Goal: Transaction & Acquisition: Purchase product/service

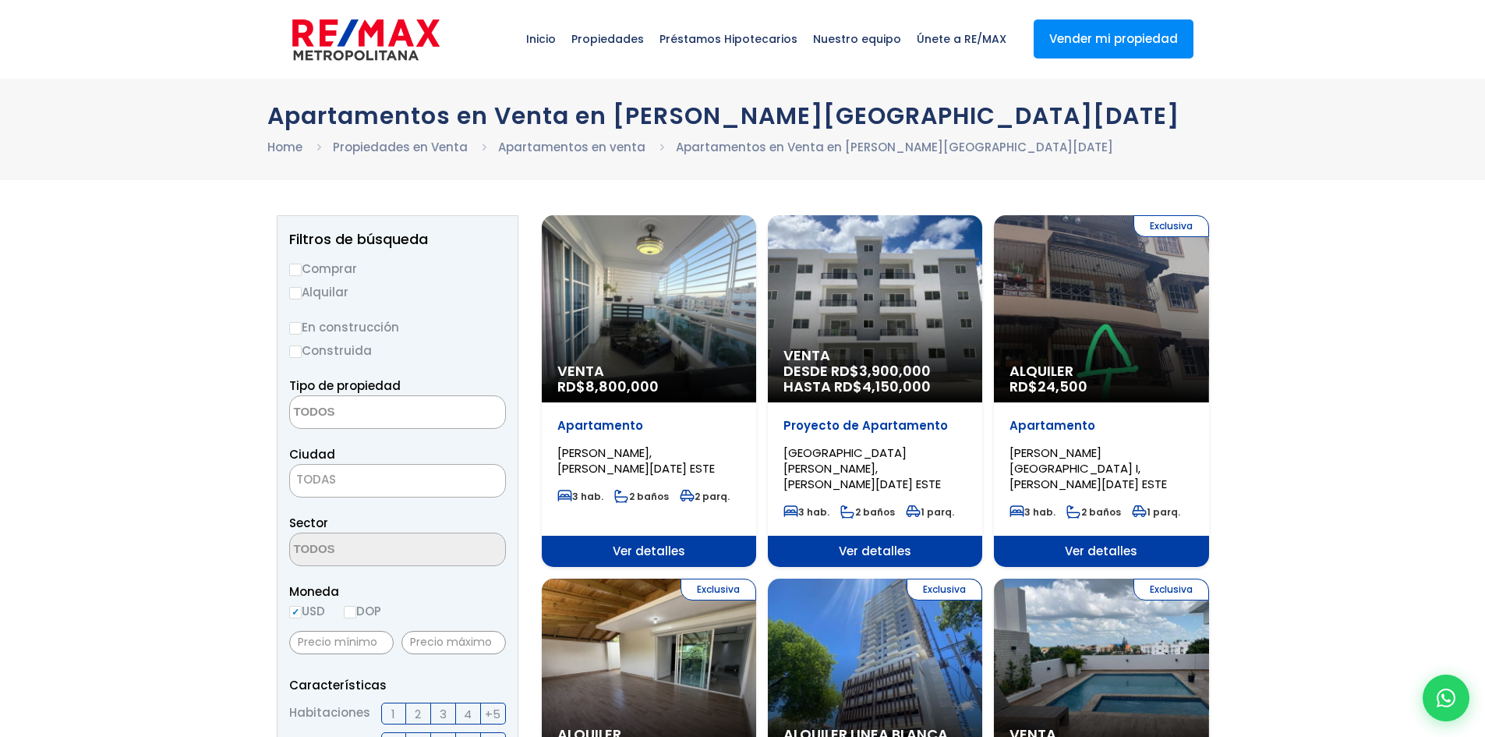
select select
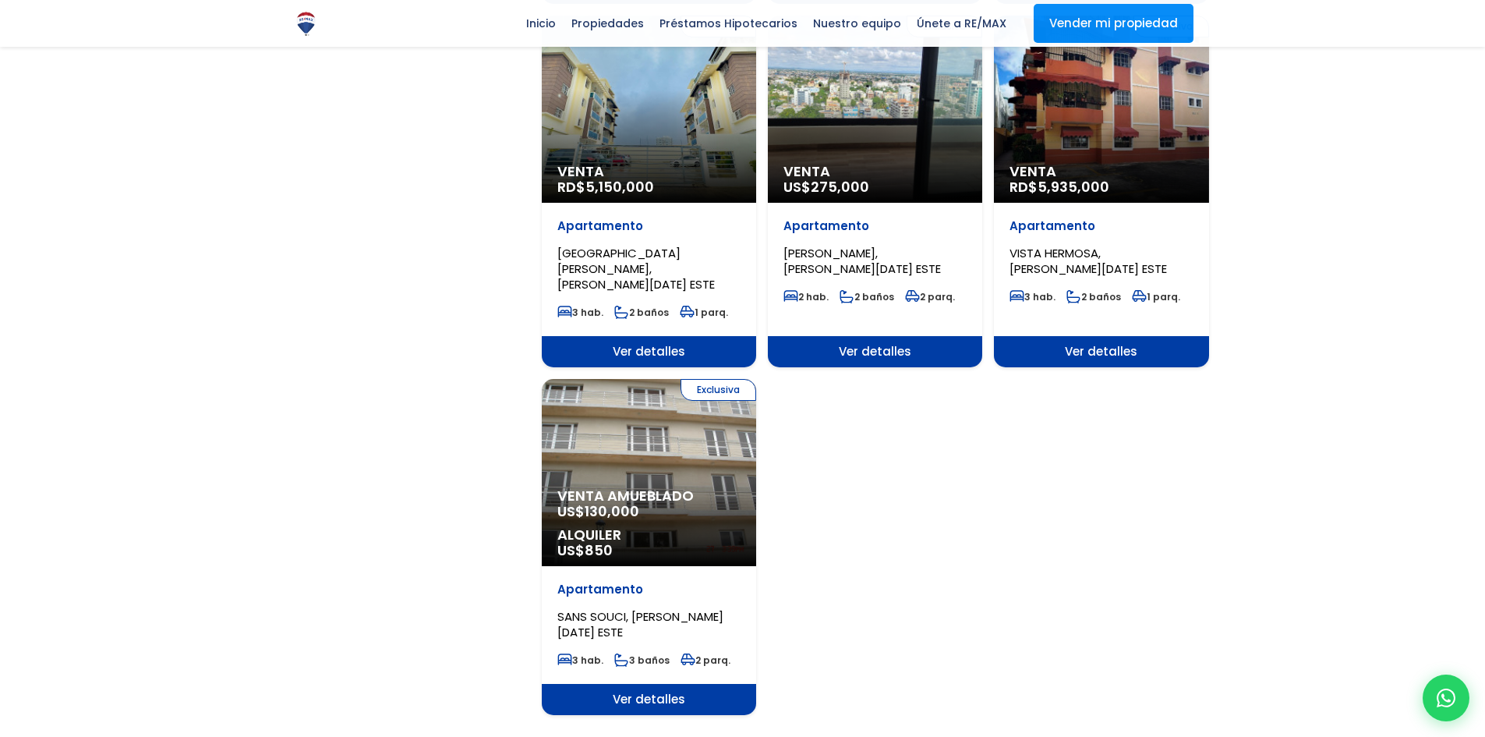
scroll to position [1637, 0]
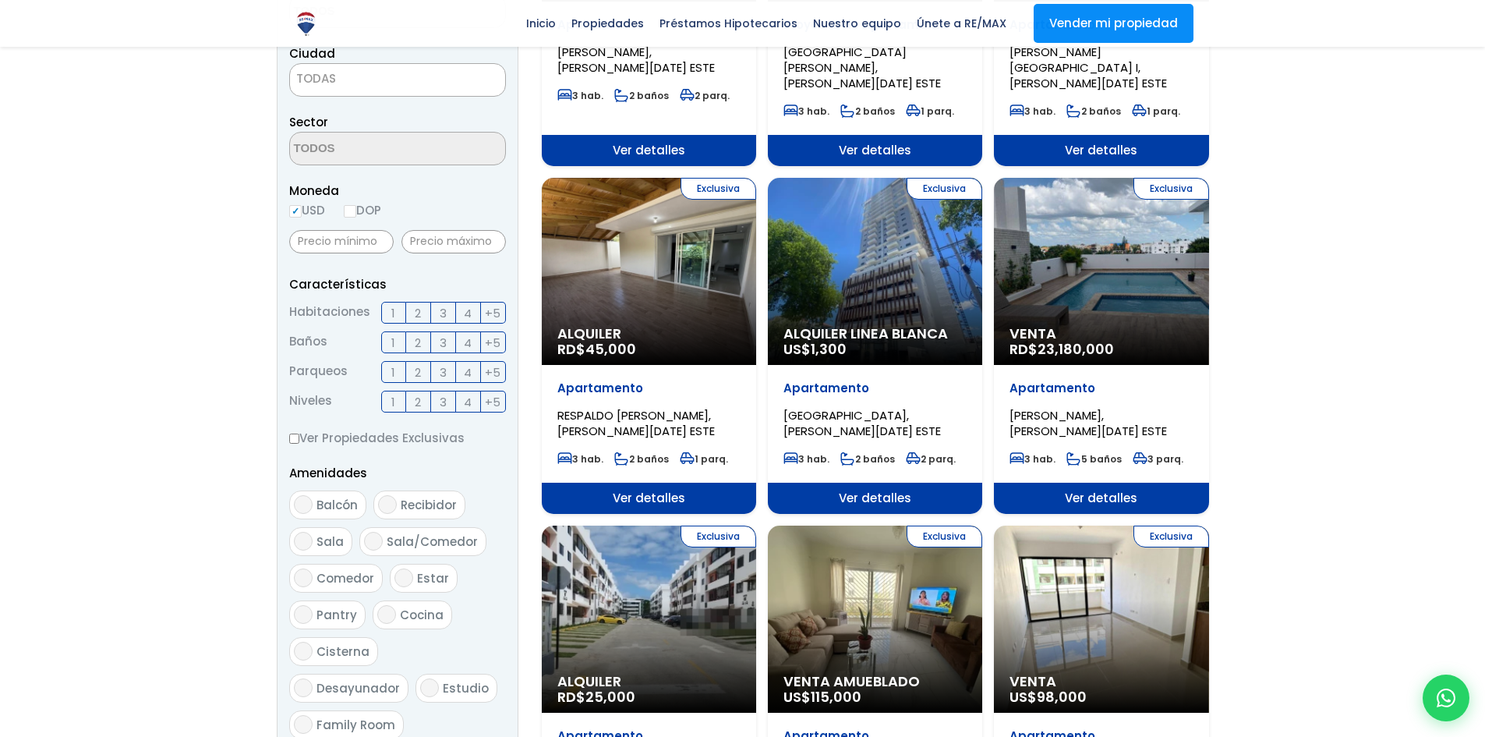
scroll to position [390, 0]
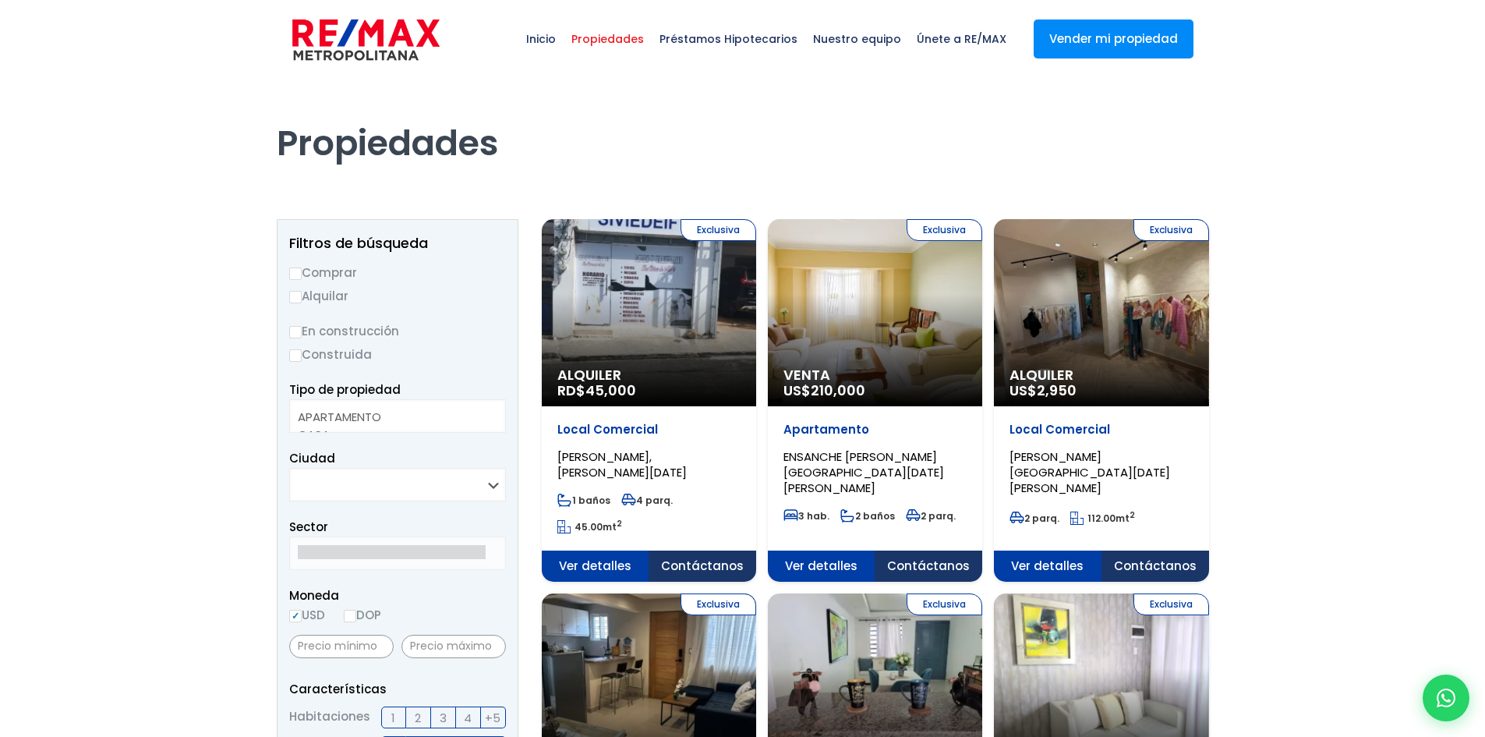
select select
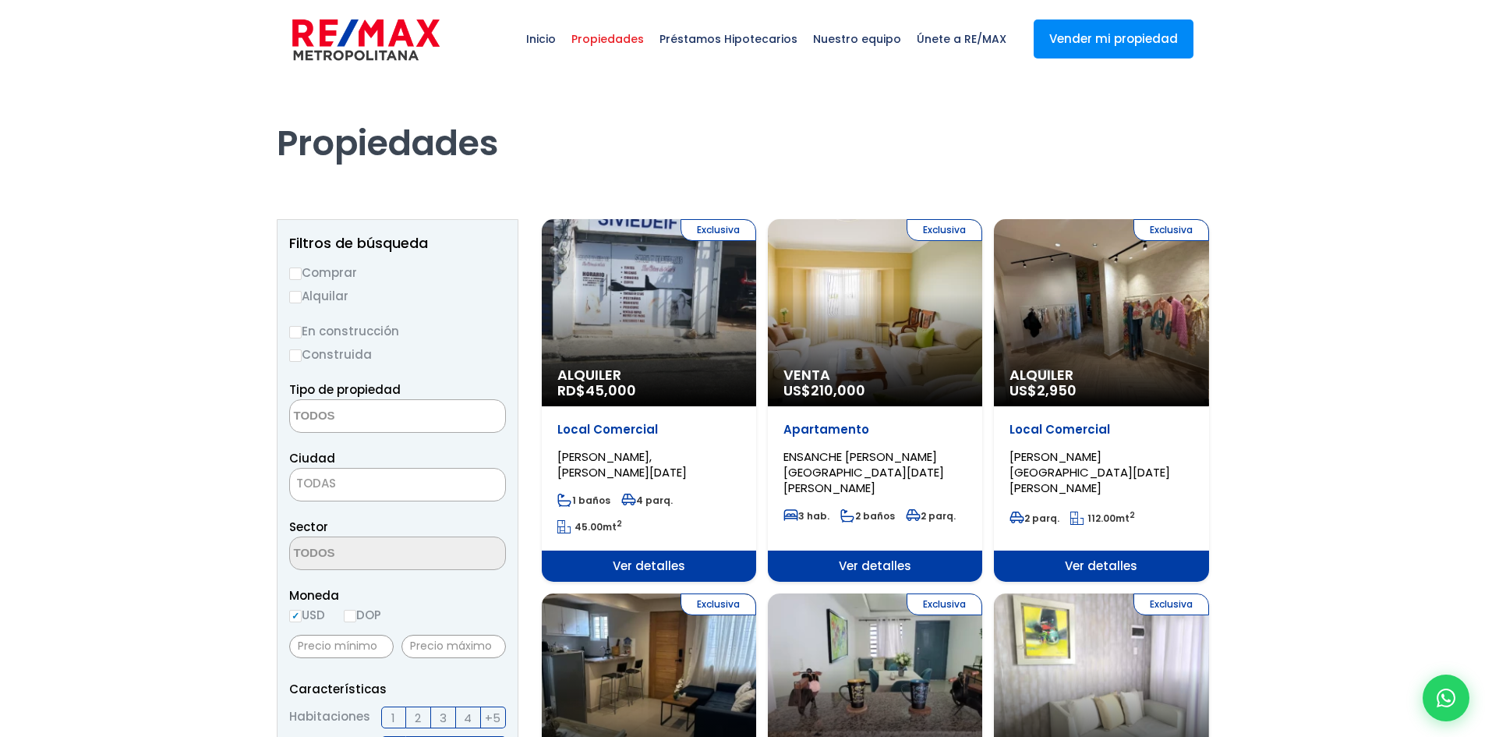
click at [369, 412] on textarea "Search" at bounding box center [365, 417] width 151 height 34
click at [297, 275] on input "Comprar" at bounding box center [295, 273] width 12 height 12
radio input "true"
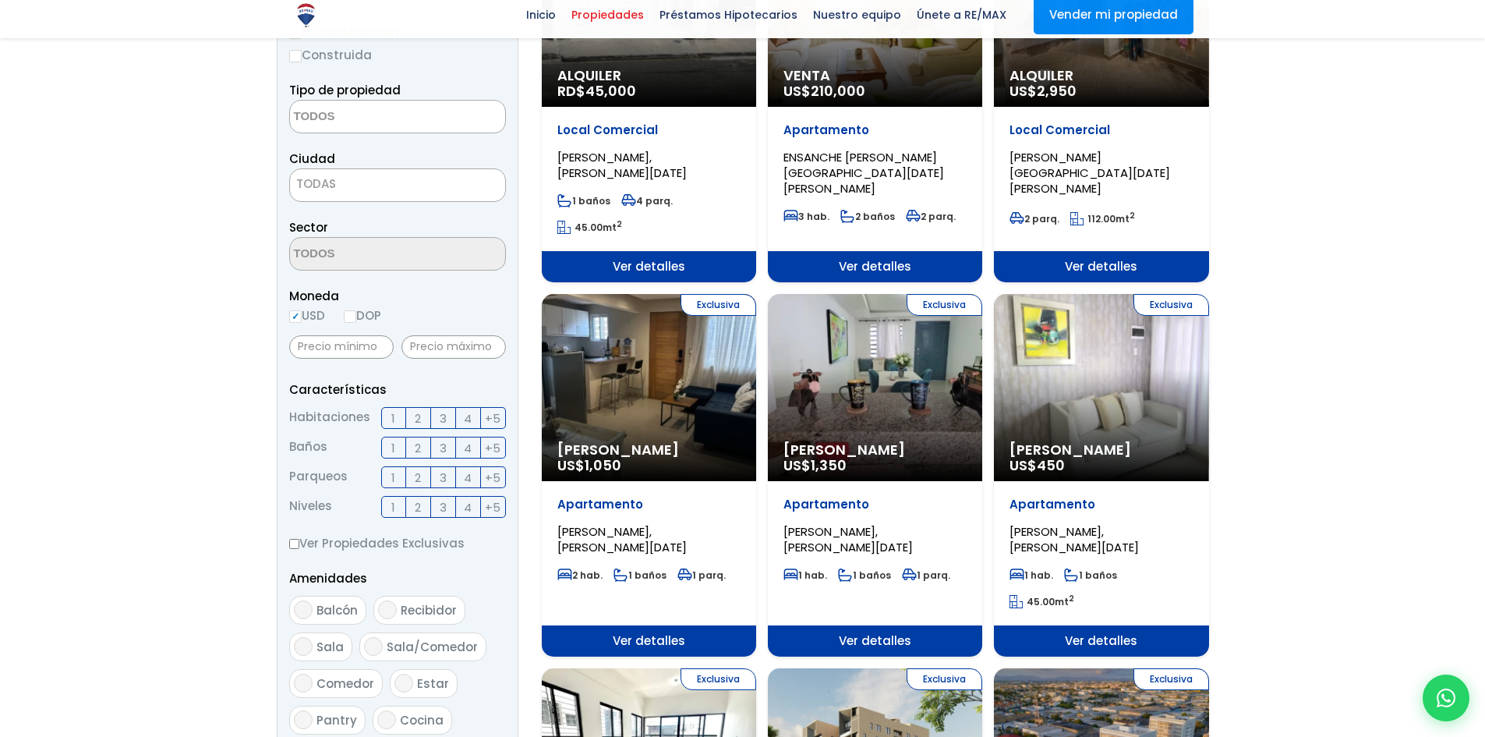
scroll to position [312, 0]
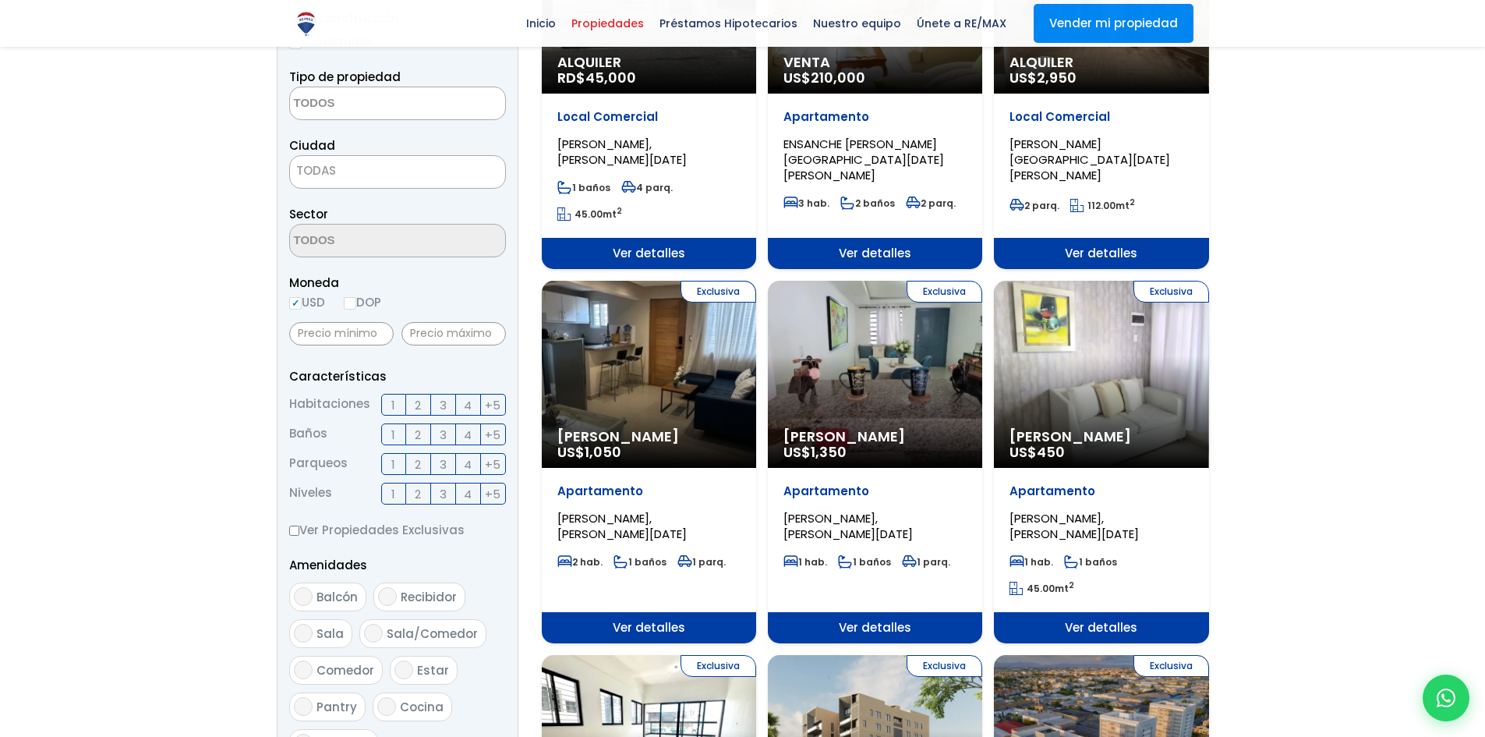
click at [380, 166] on span "TODAS" at bounding box center [397, 171] width 215 height 22
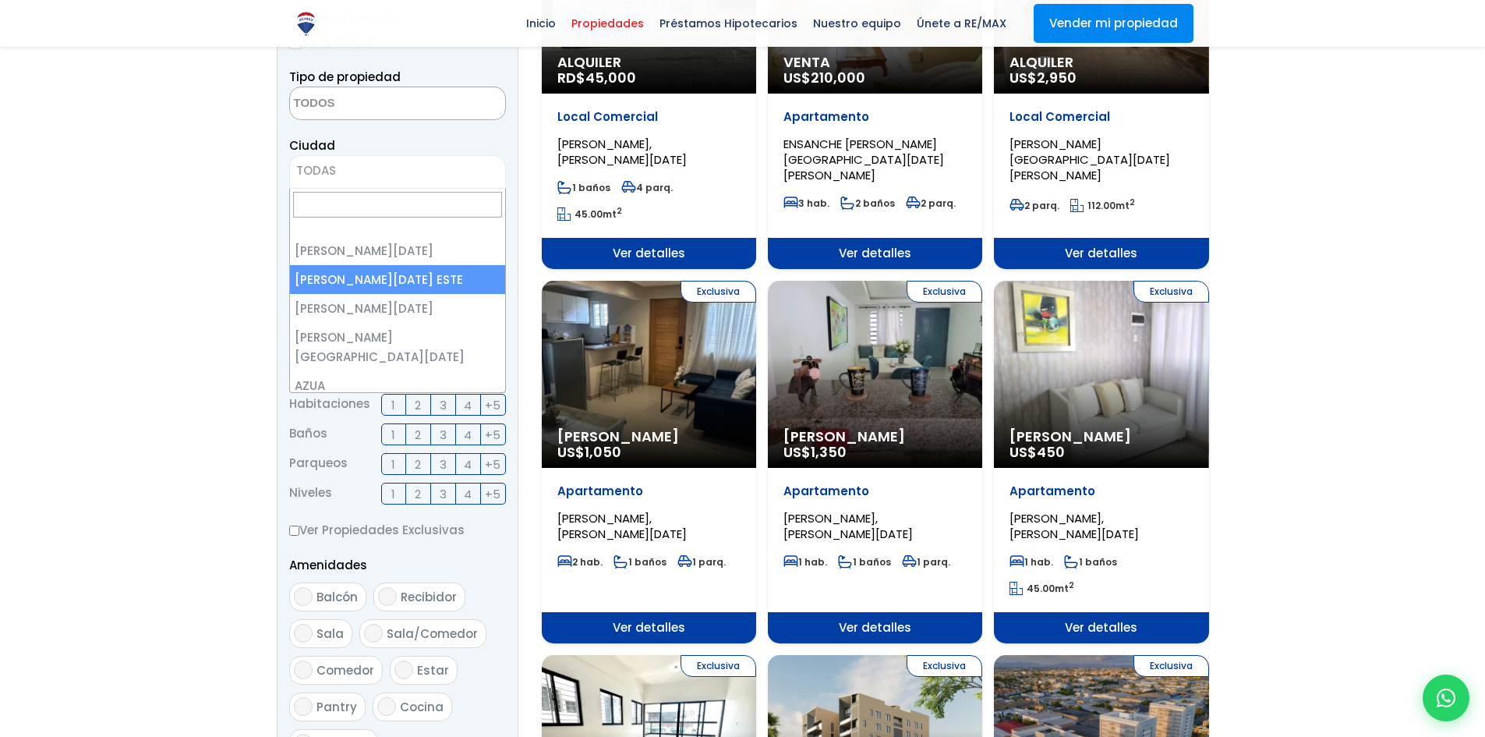
select select "148"
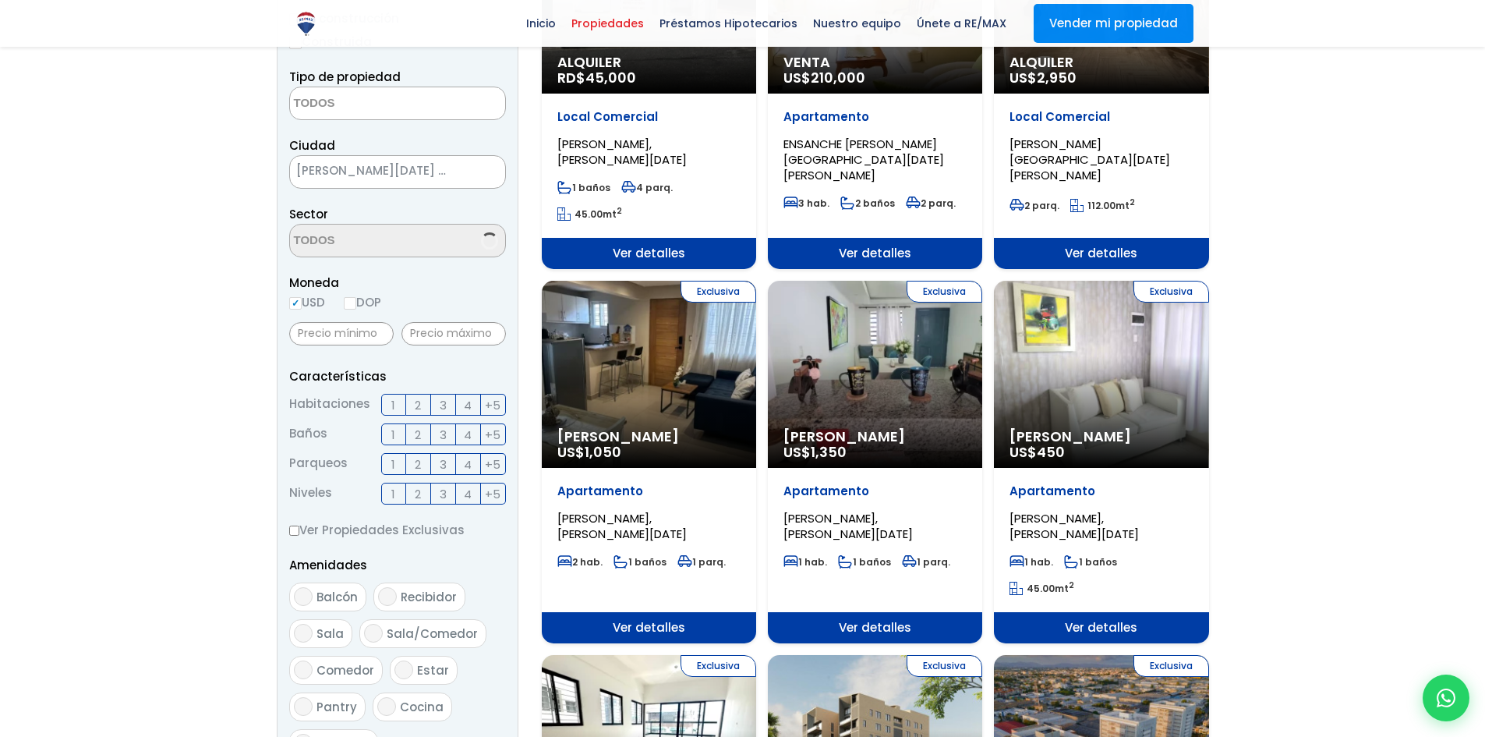
click at [373, 107] on textarea "Search" at bounding box center [365, 104] width 151 height 34
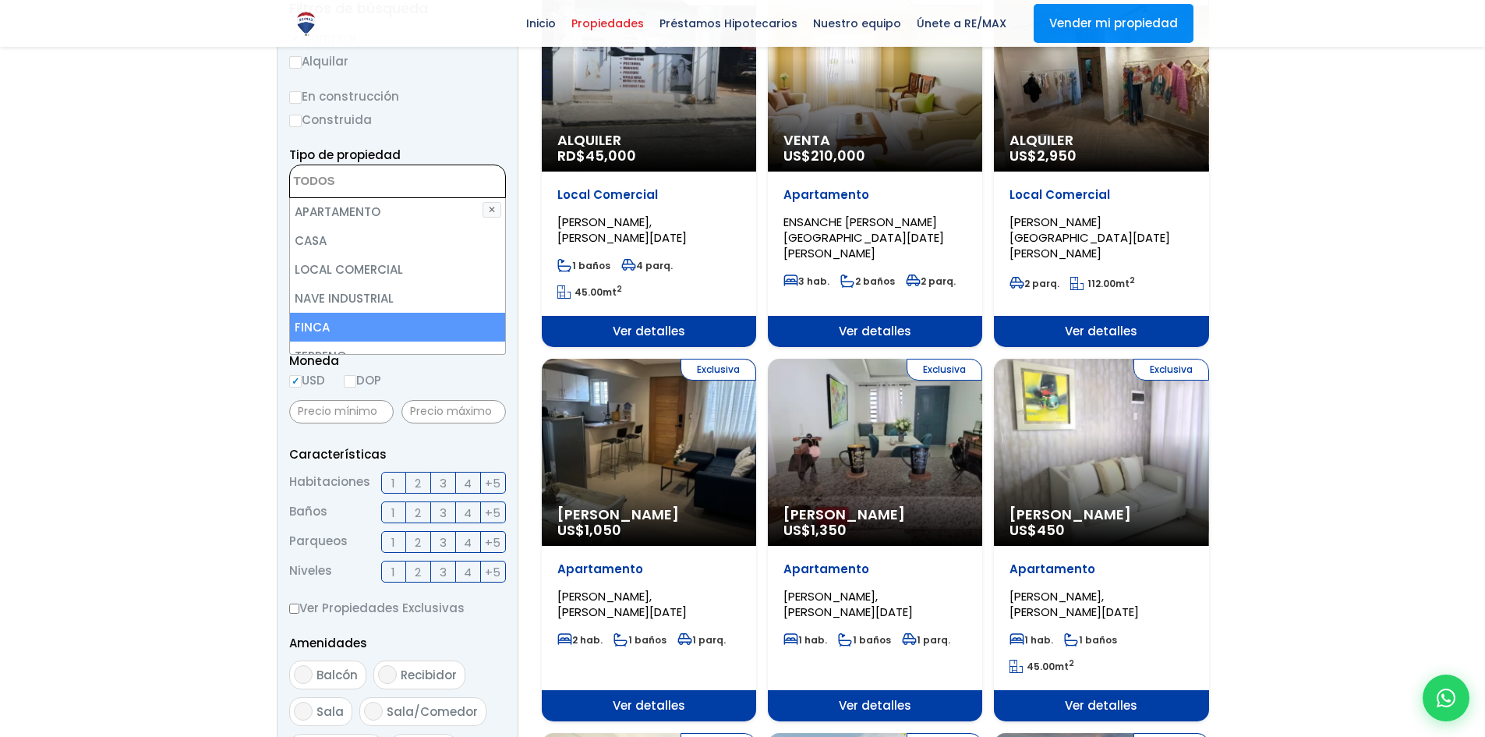
scroll to position [0, 0]
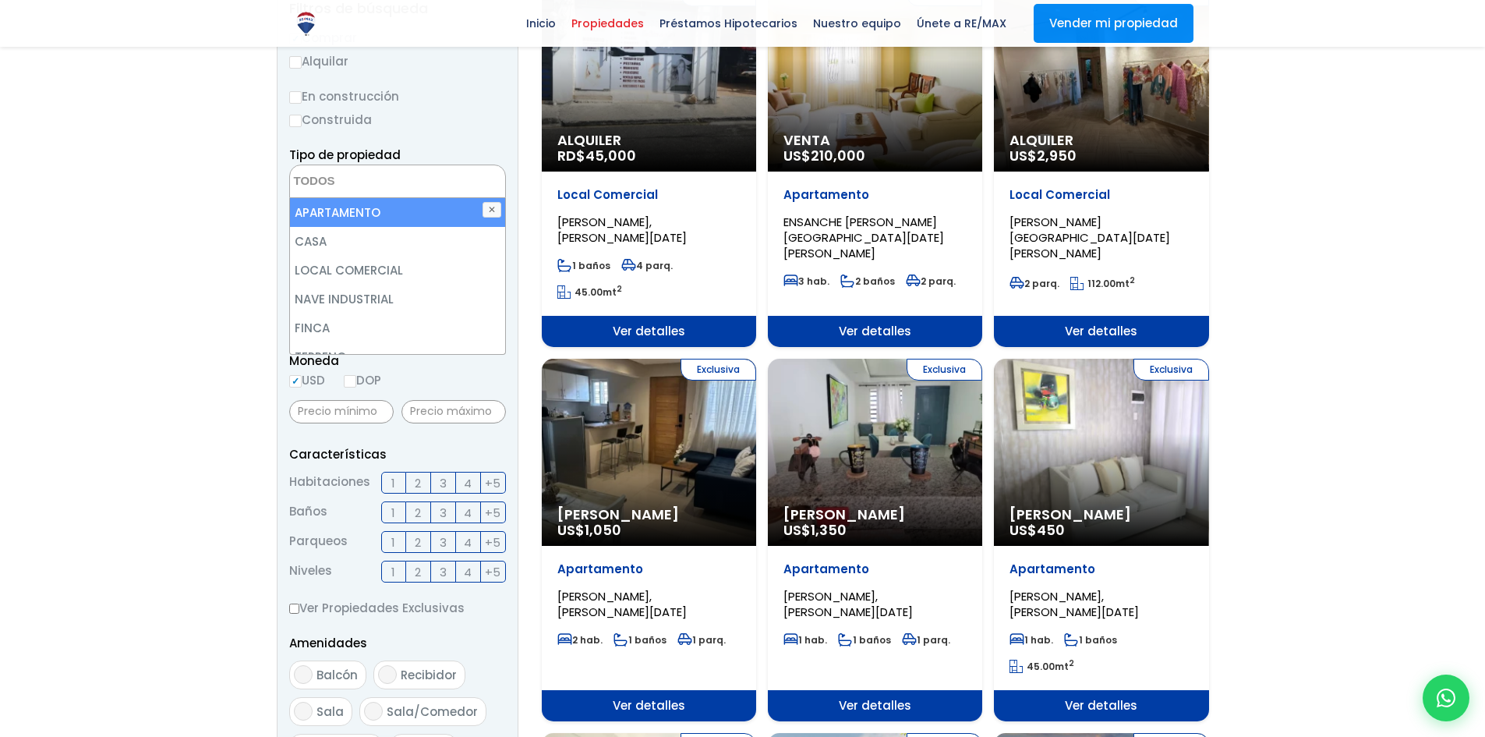
click at [418, 215] on li "APARTAMENTO" at bounding box center [397, 212] width 215 height 29
select select "apartment"
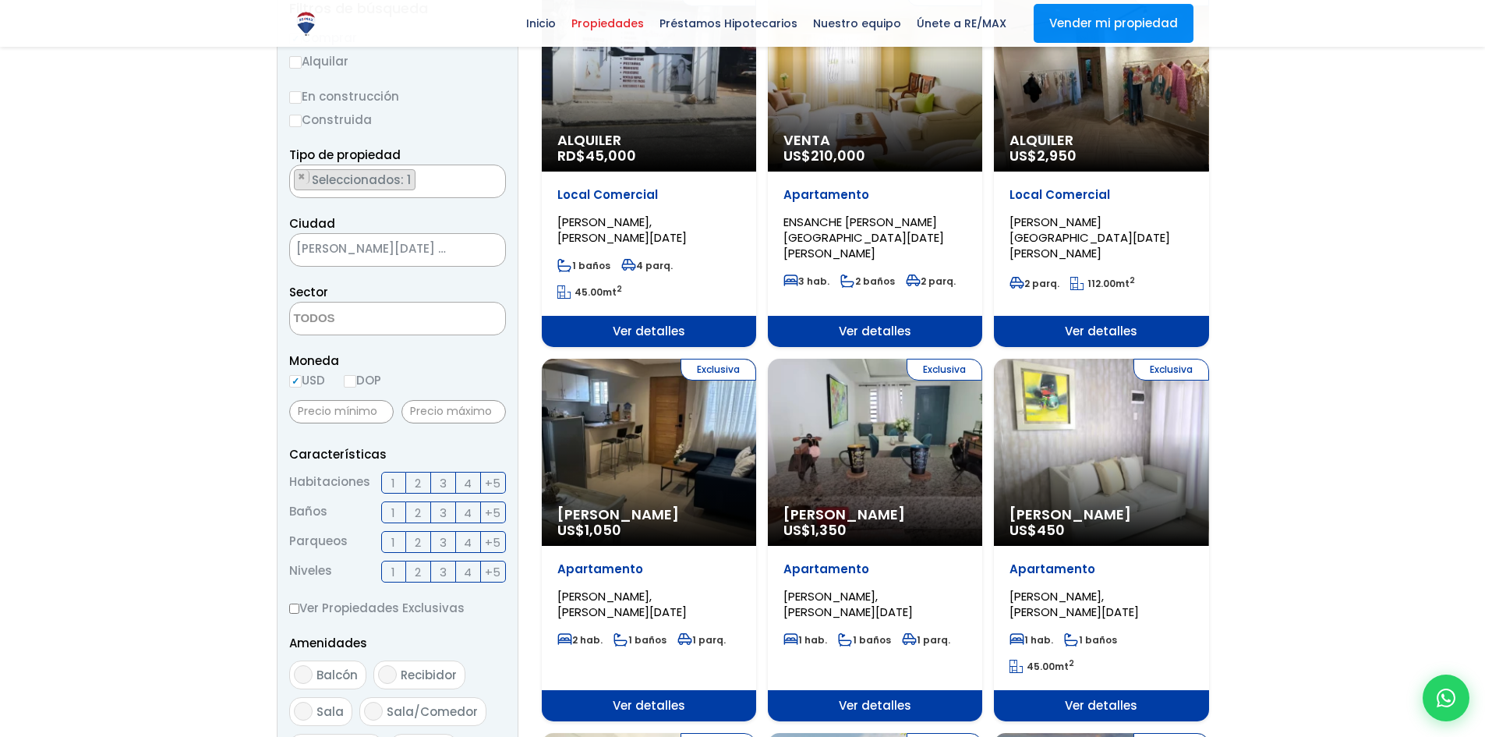
click at [481, 108] on div "En construcción Construida" at bounding box center [397, 108] width 217 height 43
click at [357, 309] on textarea "Search" at bounding box center [365, 319] width 151 height 34
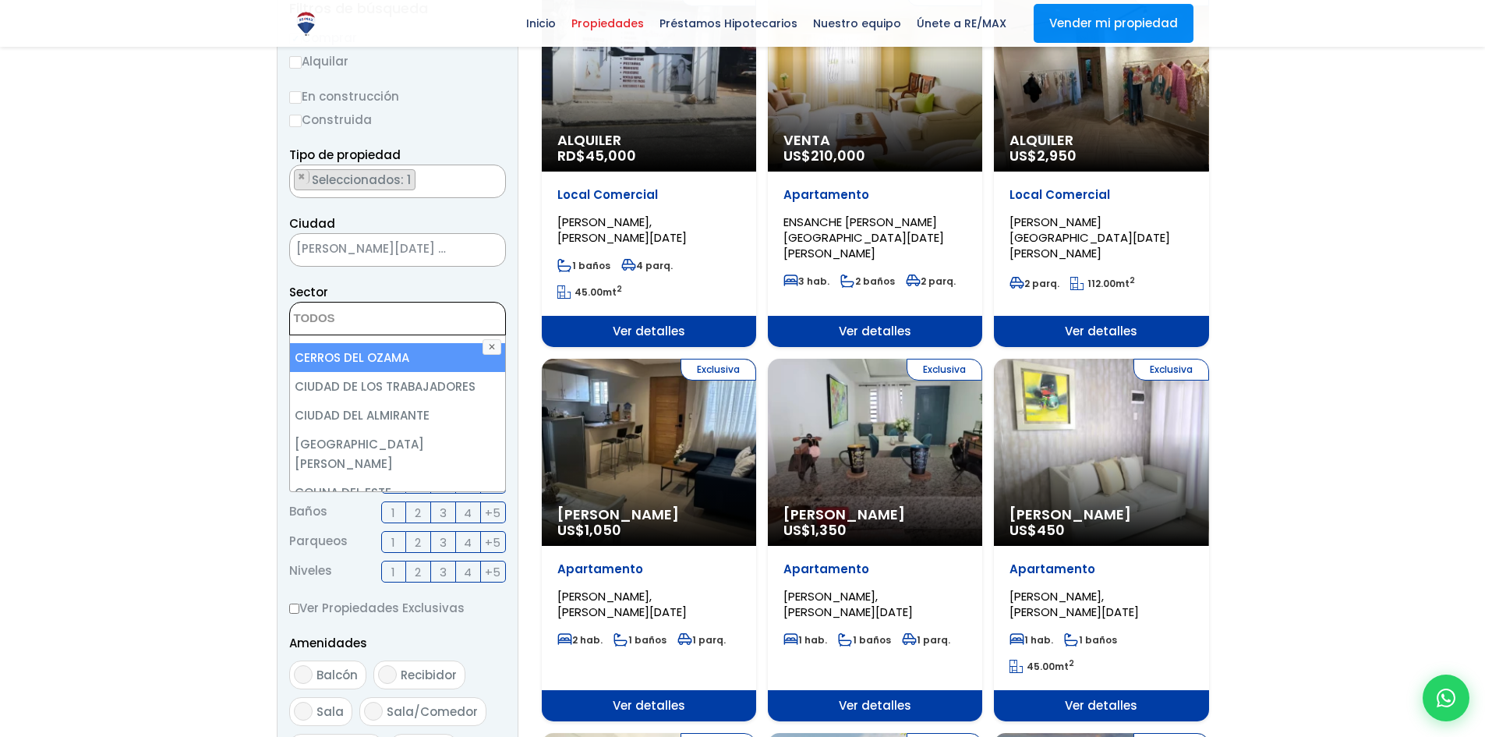
scroll to position [1013, 0]
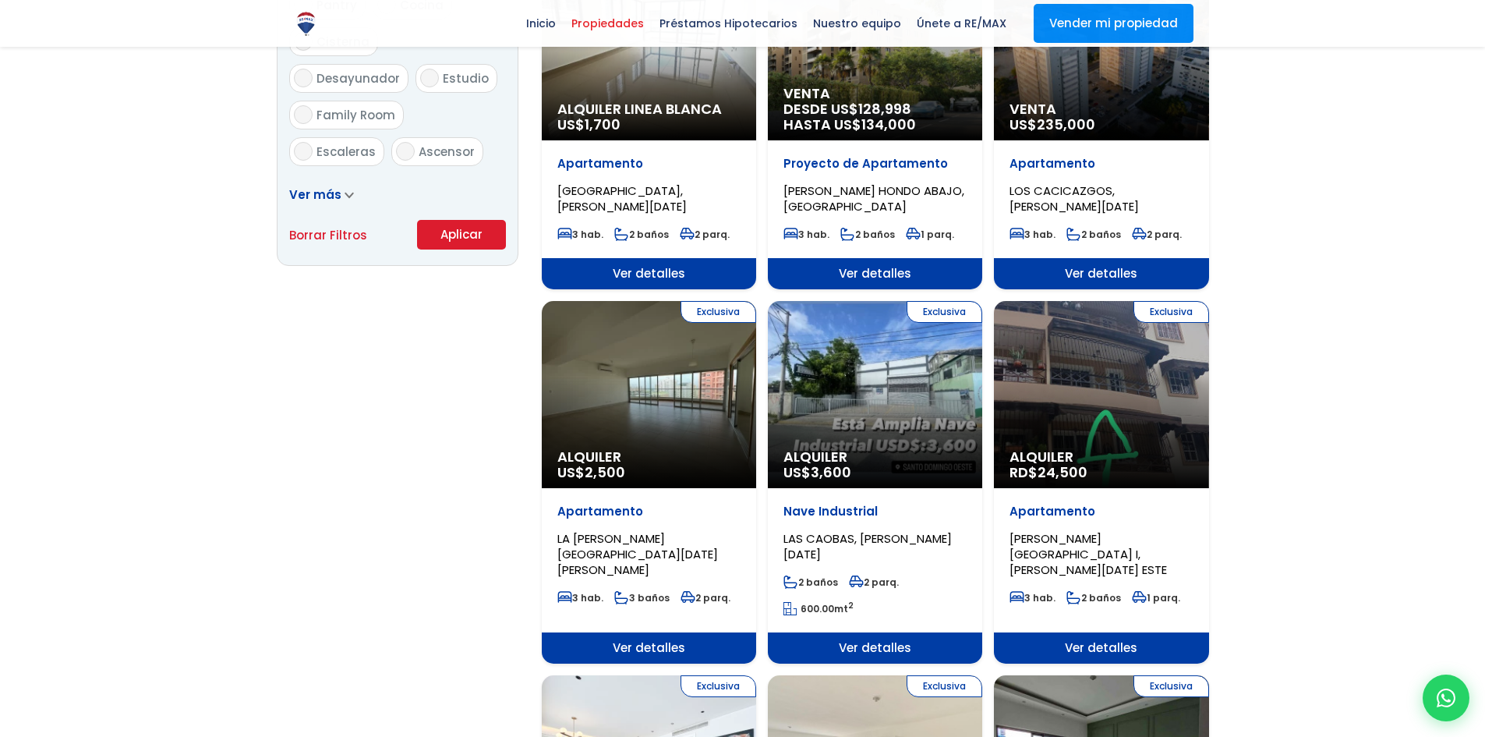
click at [466, 235] on button "Aplicar" at bounding box center [461, 235] width 89 height 30
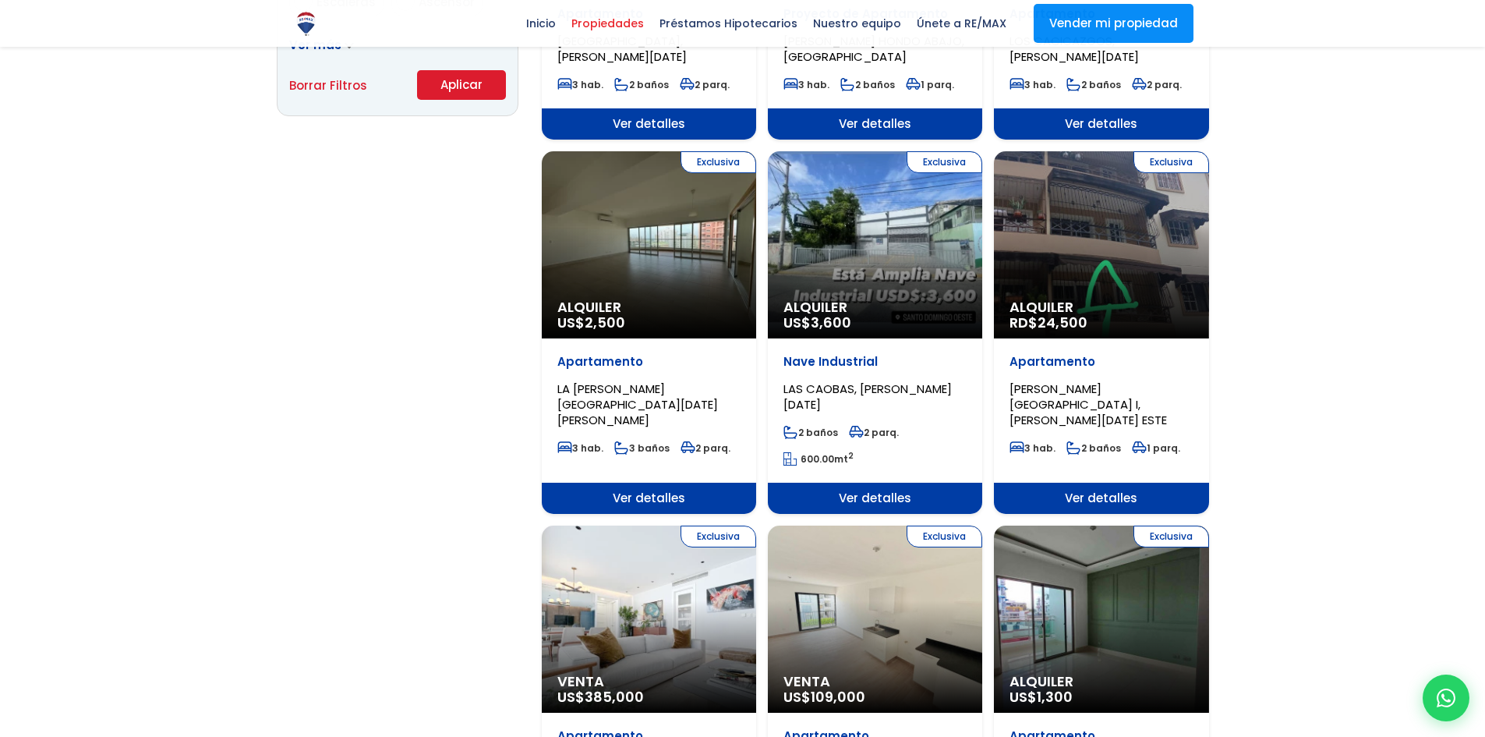
scroll to position [1169, 0]
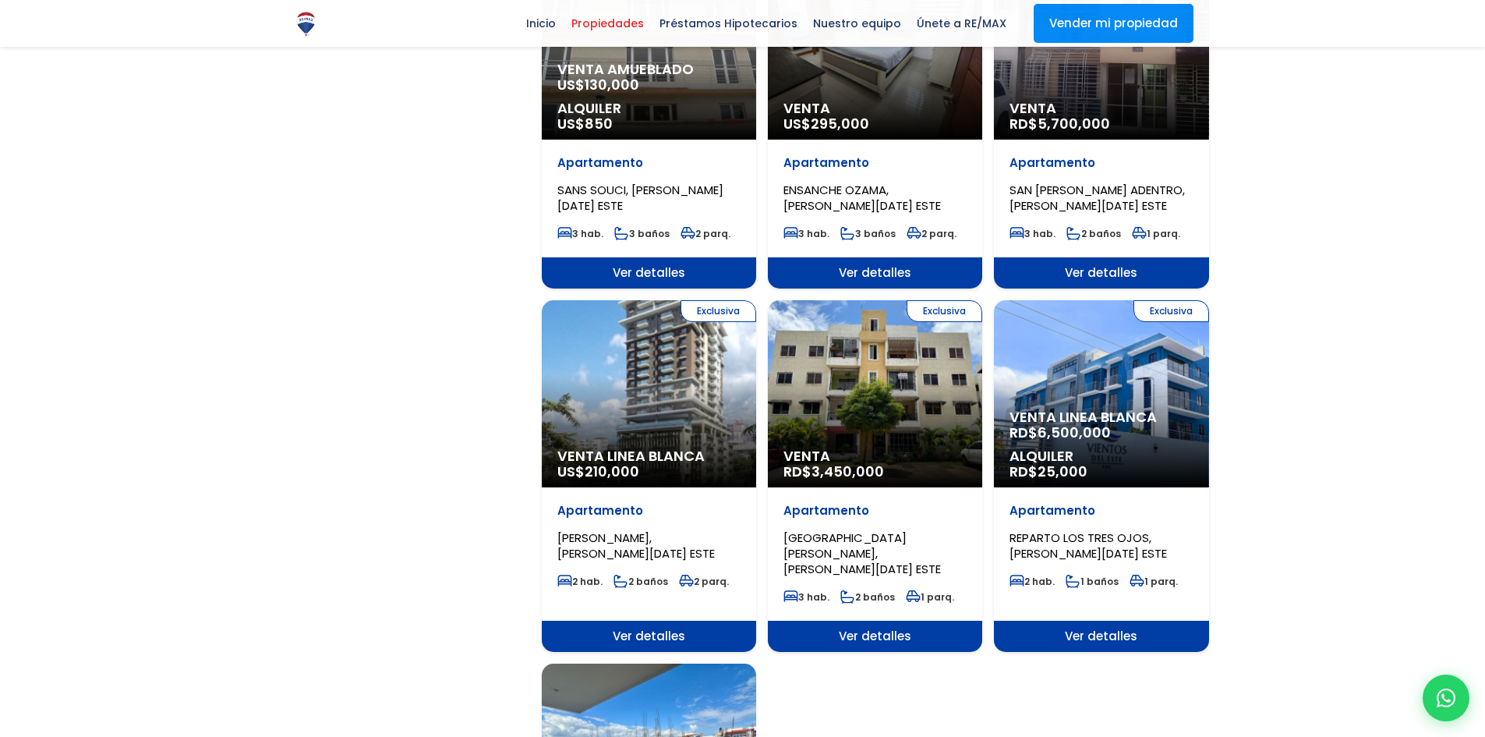
scroll to position [1403, 0]
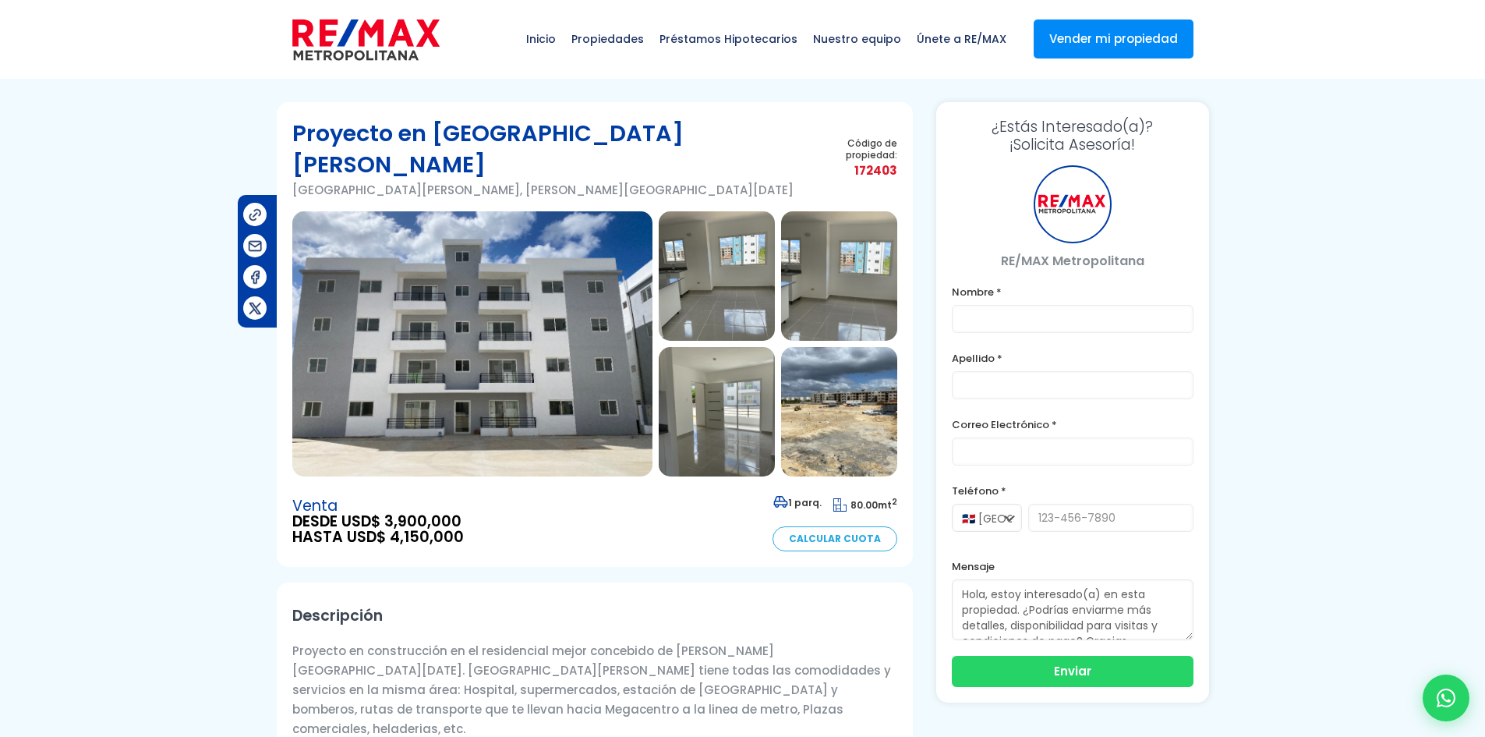
click at [535, 302] on img at bounding box center [472, 343] width 360 height 265
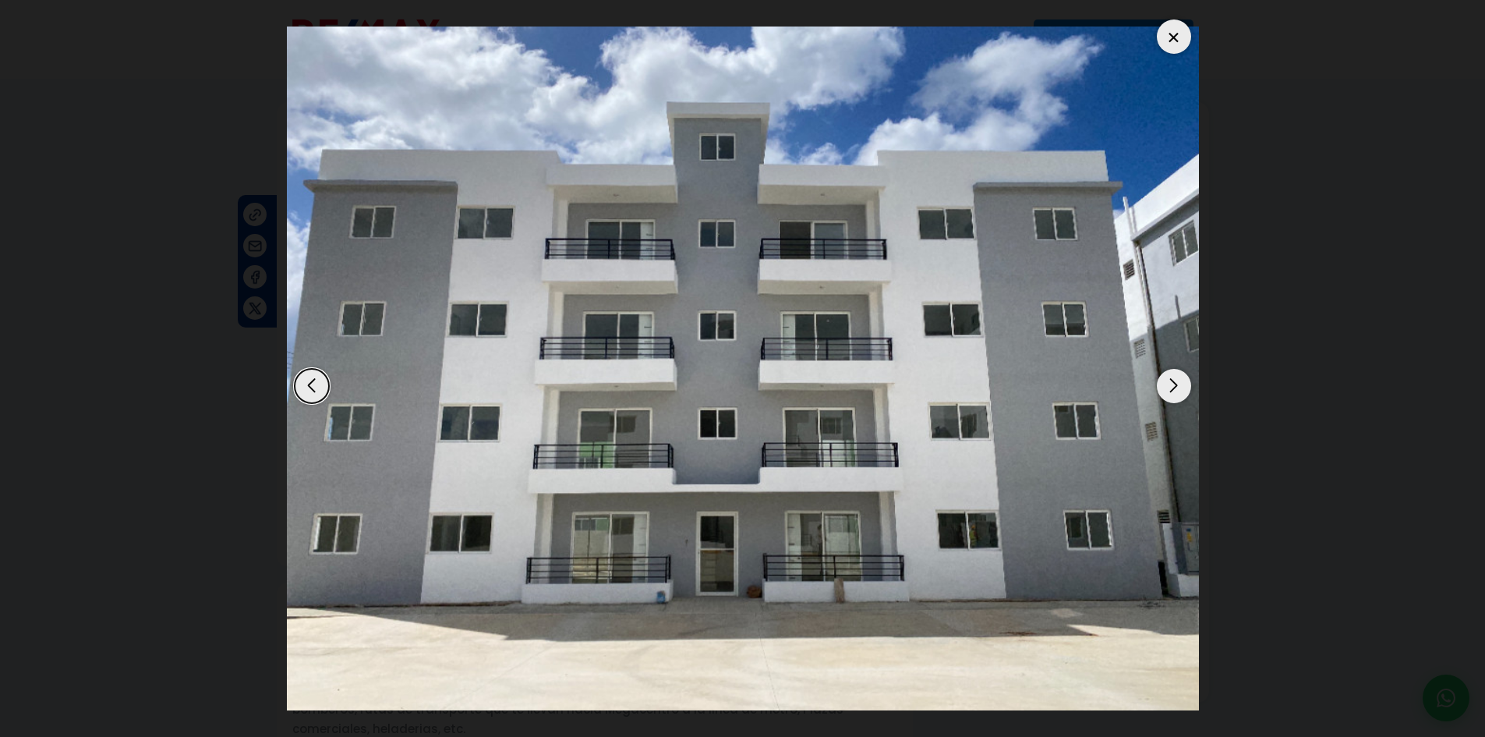
click at [1179, 383] on div "Next slide" at bounding box center [1174, 386] width 34 height 34
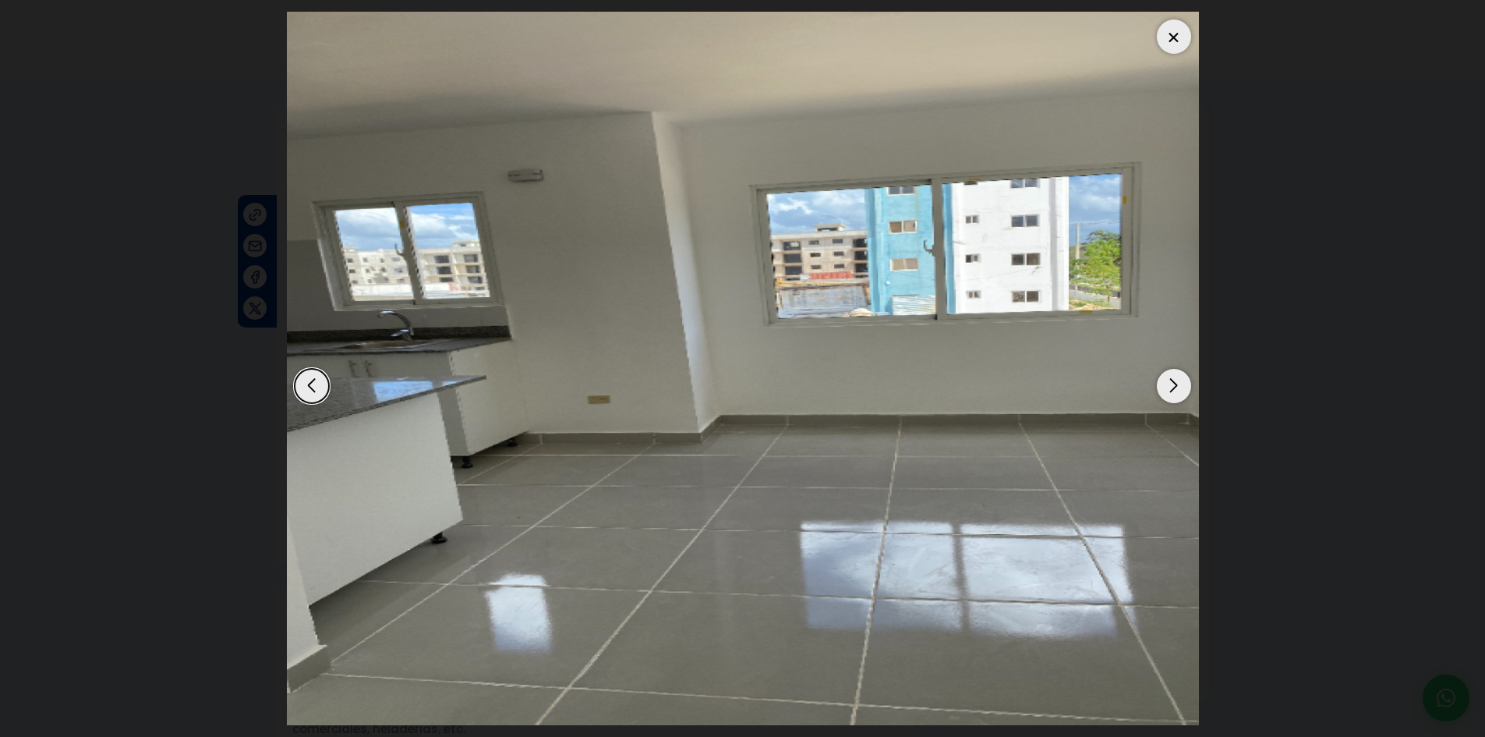
click at [1179, 388] on div "Next slide" at bounding box center [1174, 386] width 34 height 34
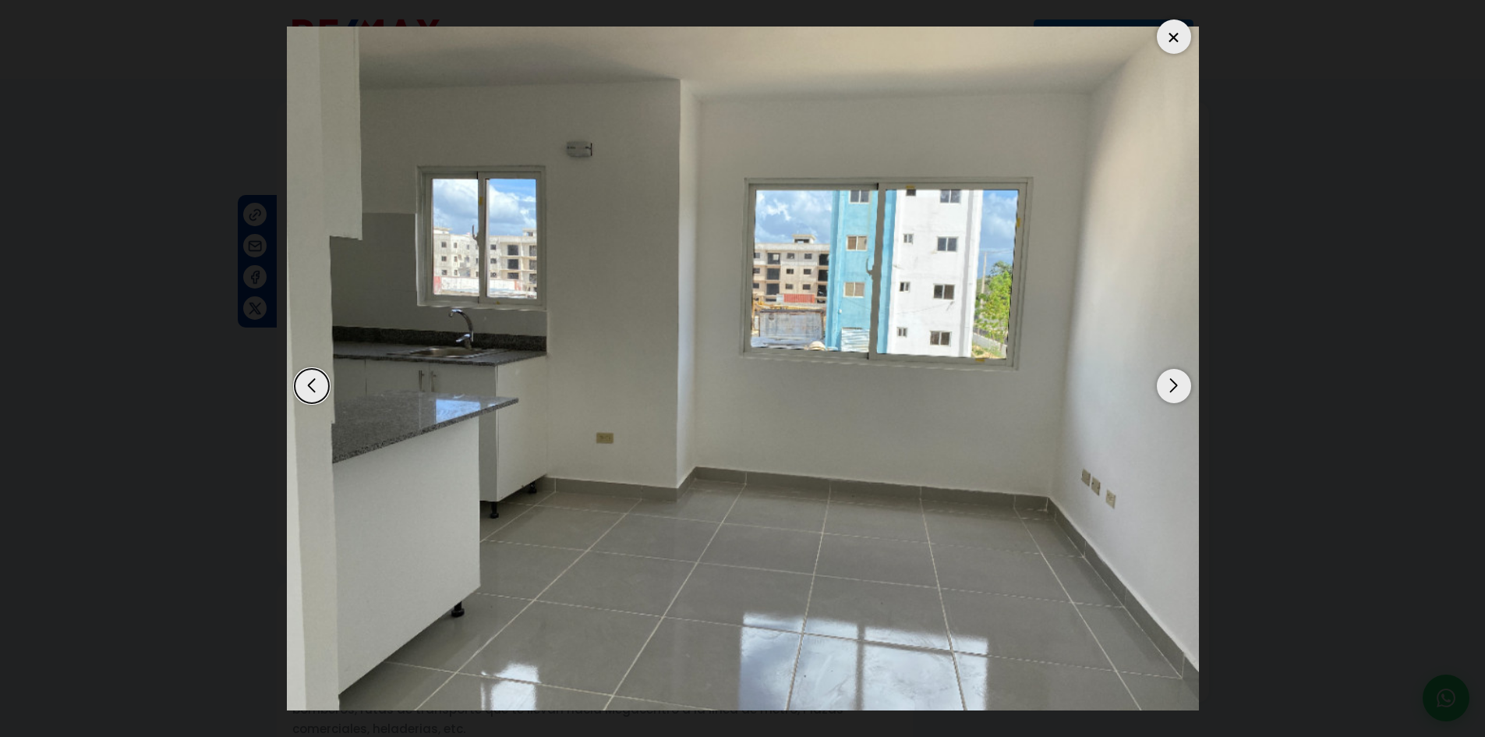
click at [1179, 388] on div "Next slide" at bounding box center [1174, 386] width 34 height 34
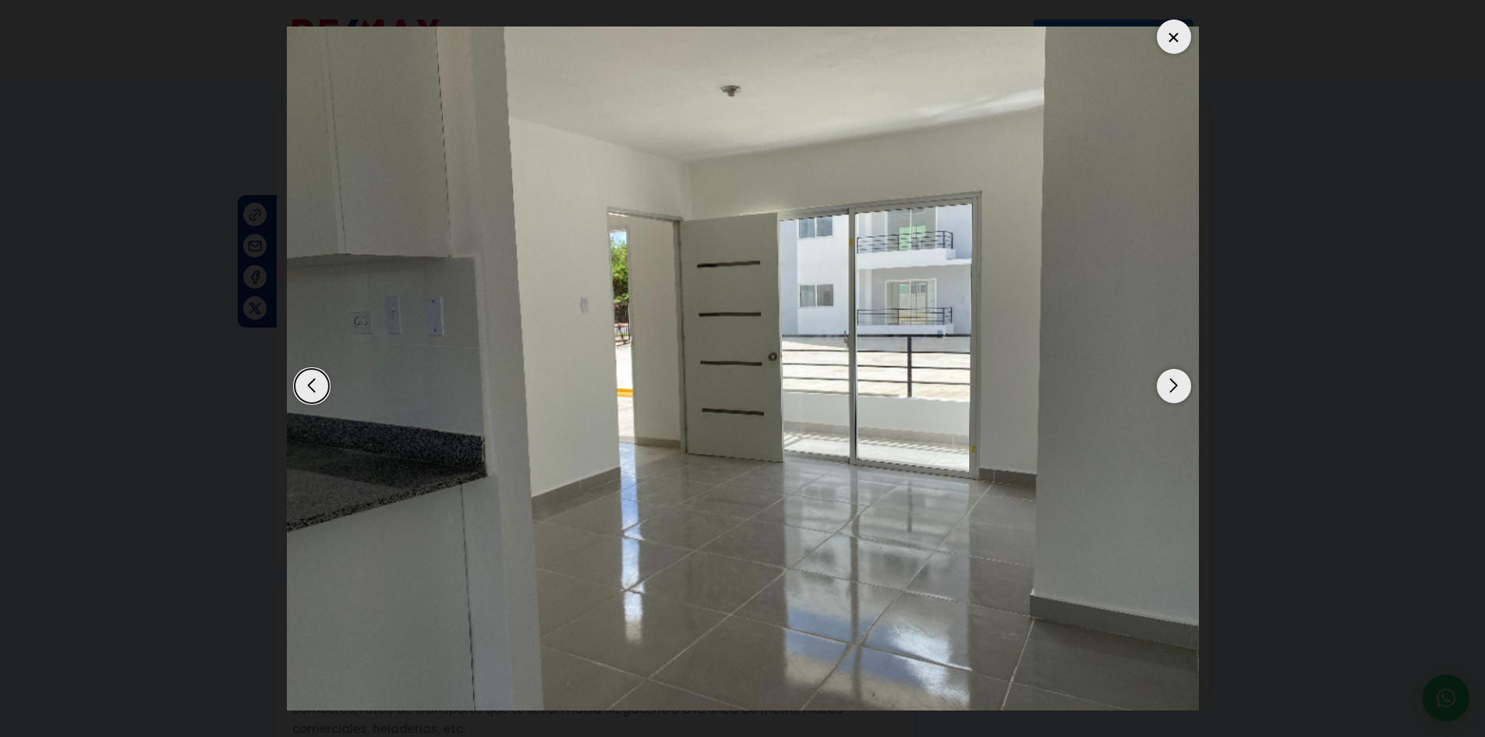
click at [1182, 383] on div "Next slide" at bounding box center [1174, 386] width 34 height 34
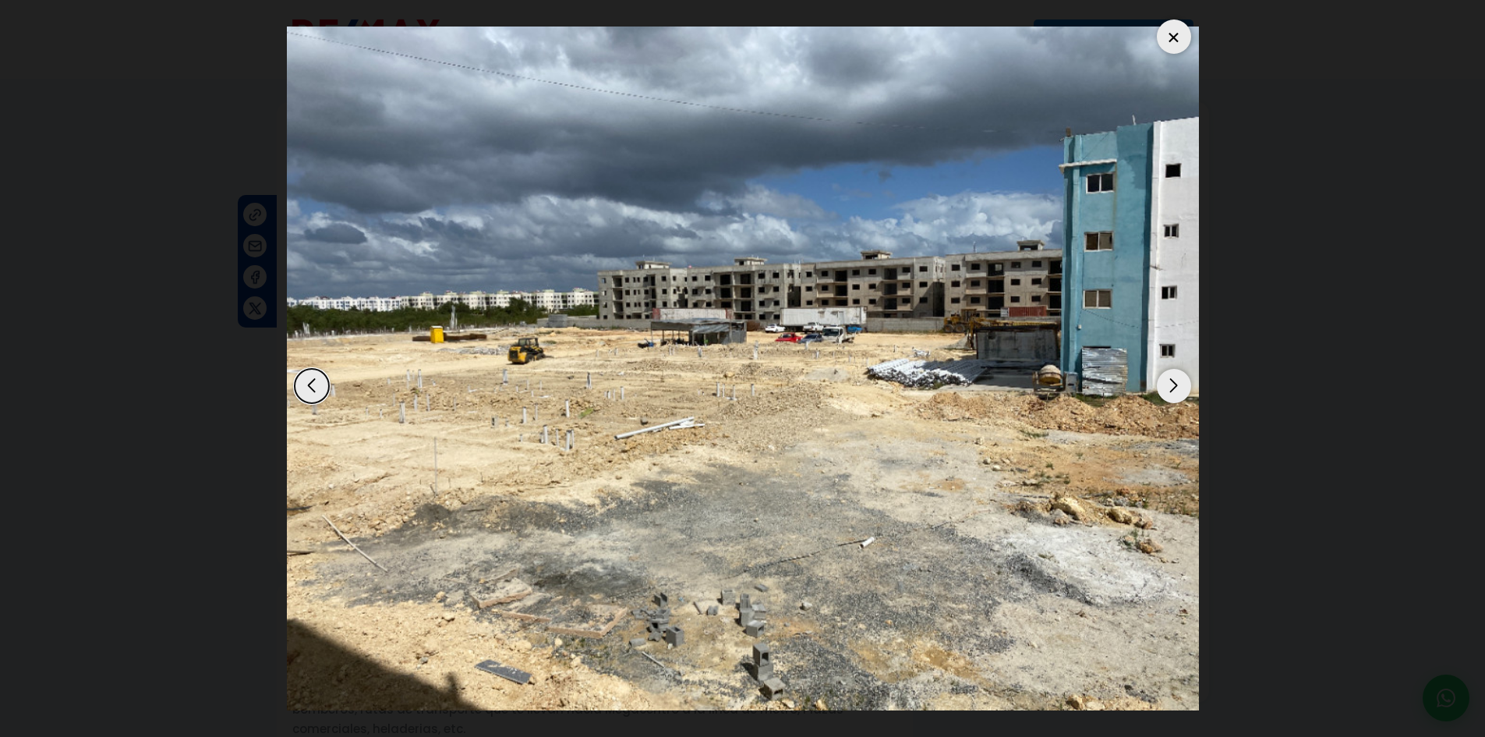
click at [1182, 383] on div "Next slide" at bounding box center [1174, 386] width 34 height 34
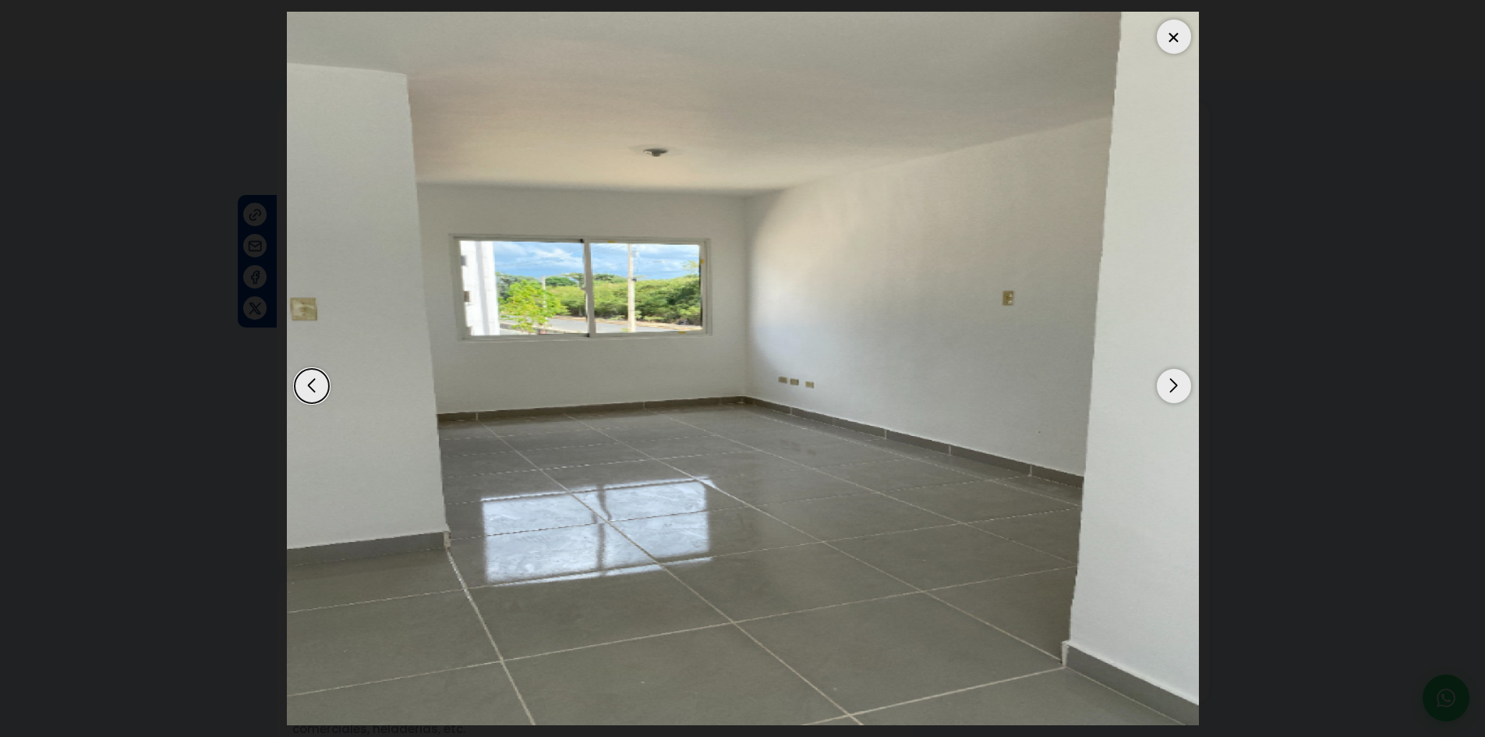
click at [1182, 383] on div "Next slide" at bounding box center [1174, 386] width 34 height 34
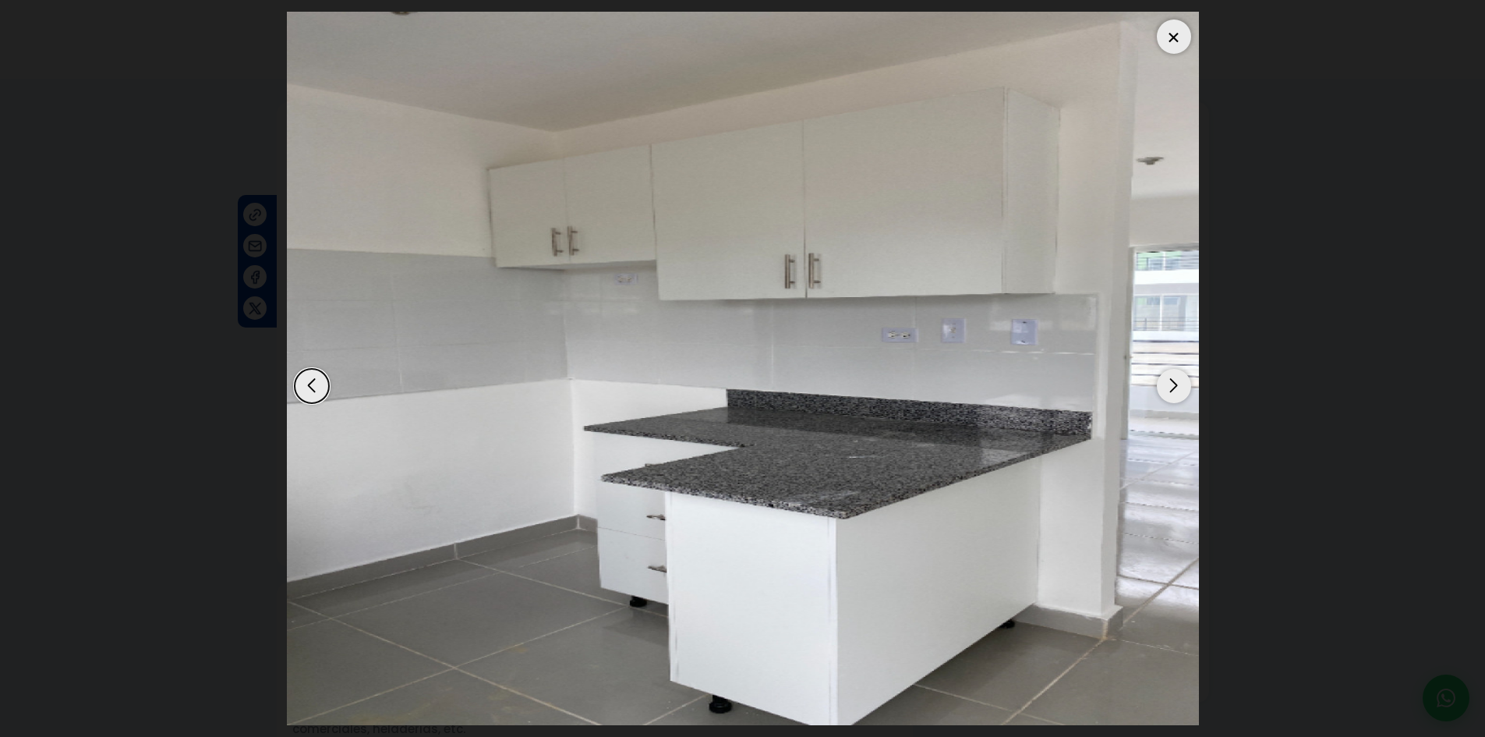
click at [1183, 382] on div "Next slide" at bounding box center [1174, 386] width 34 height 34
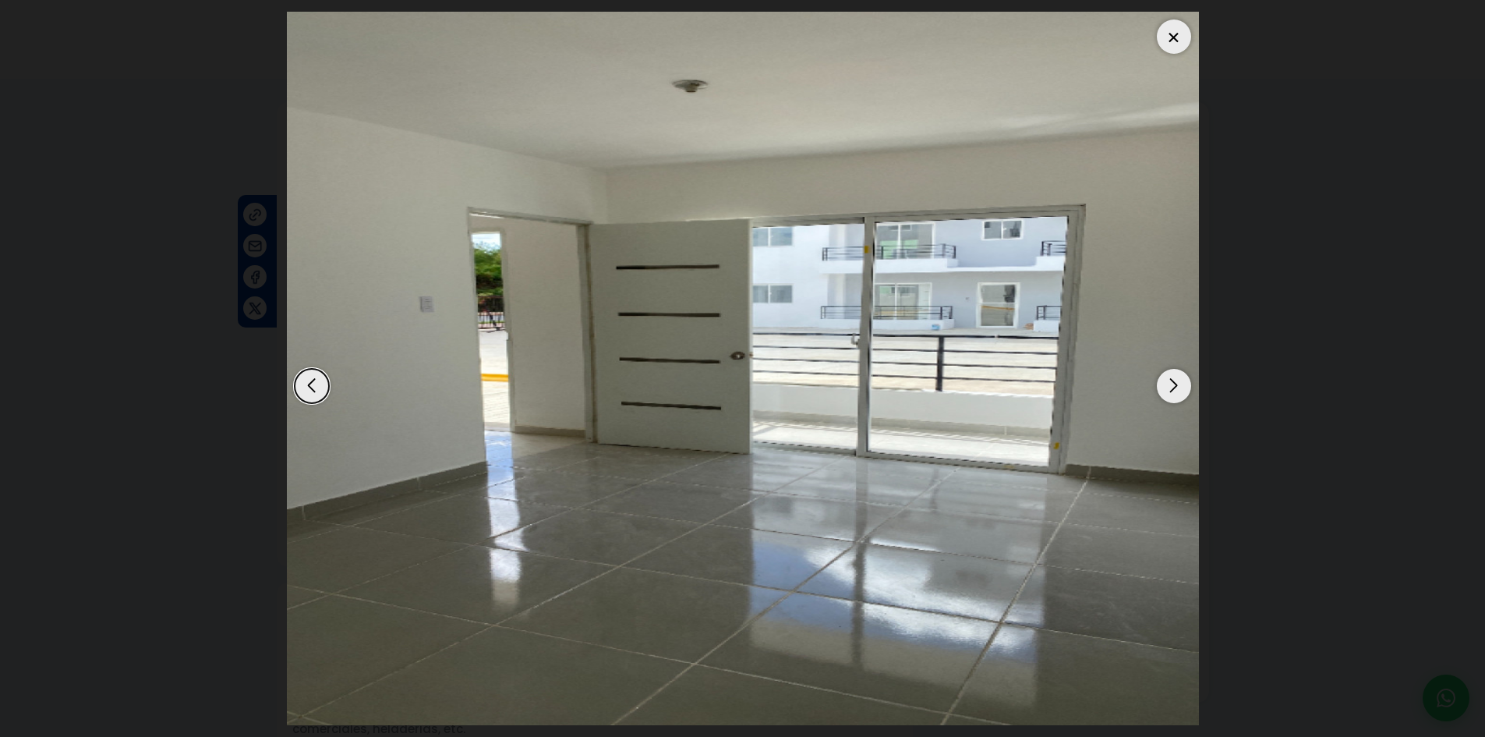
click at [1183, 382] on div "Next slide" at bounding box center [1174, 386] width 34 height 34
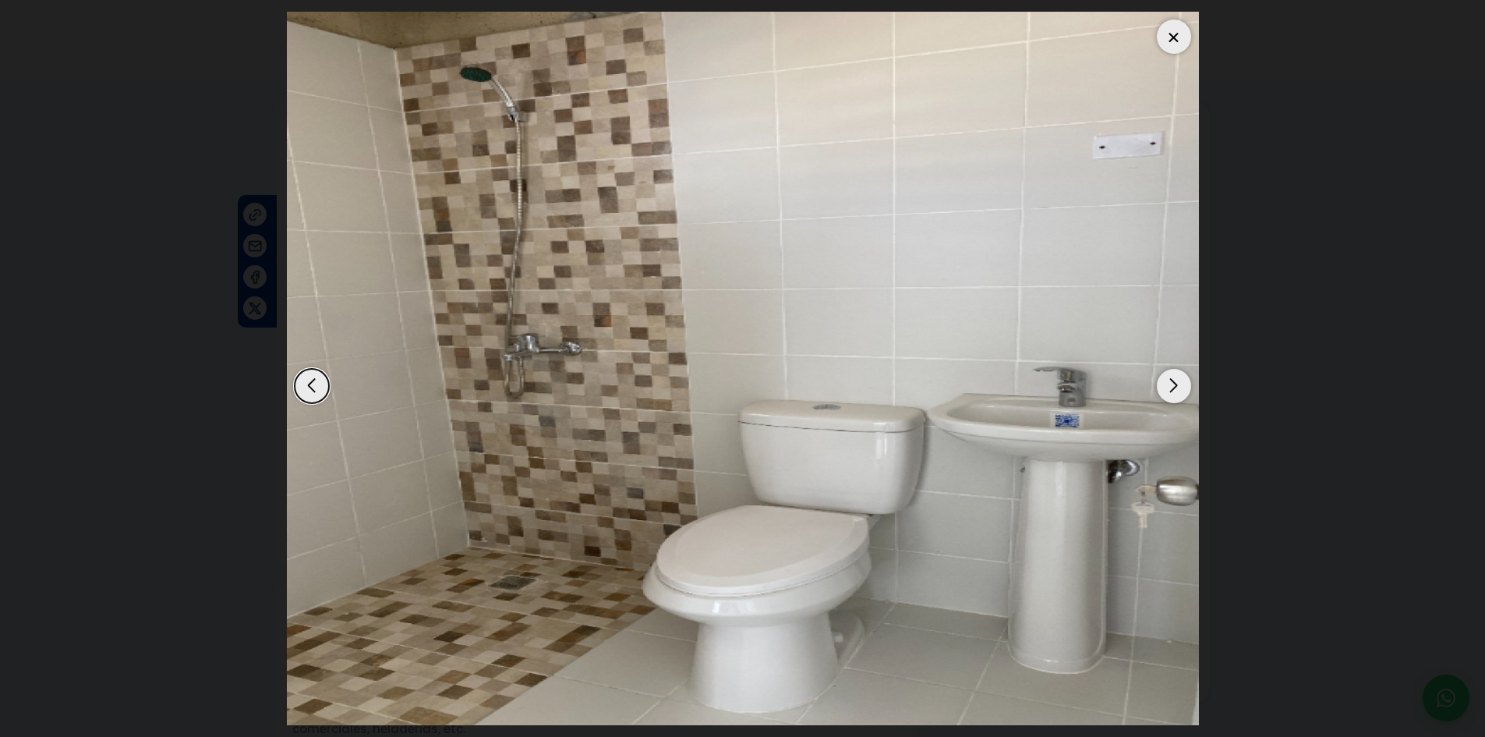
click at [1183, 382] on div "Next slide" at bounding box center [1174, 386] width 34 height 34
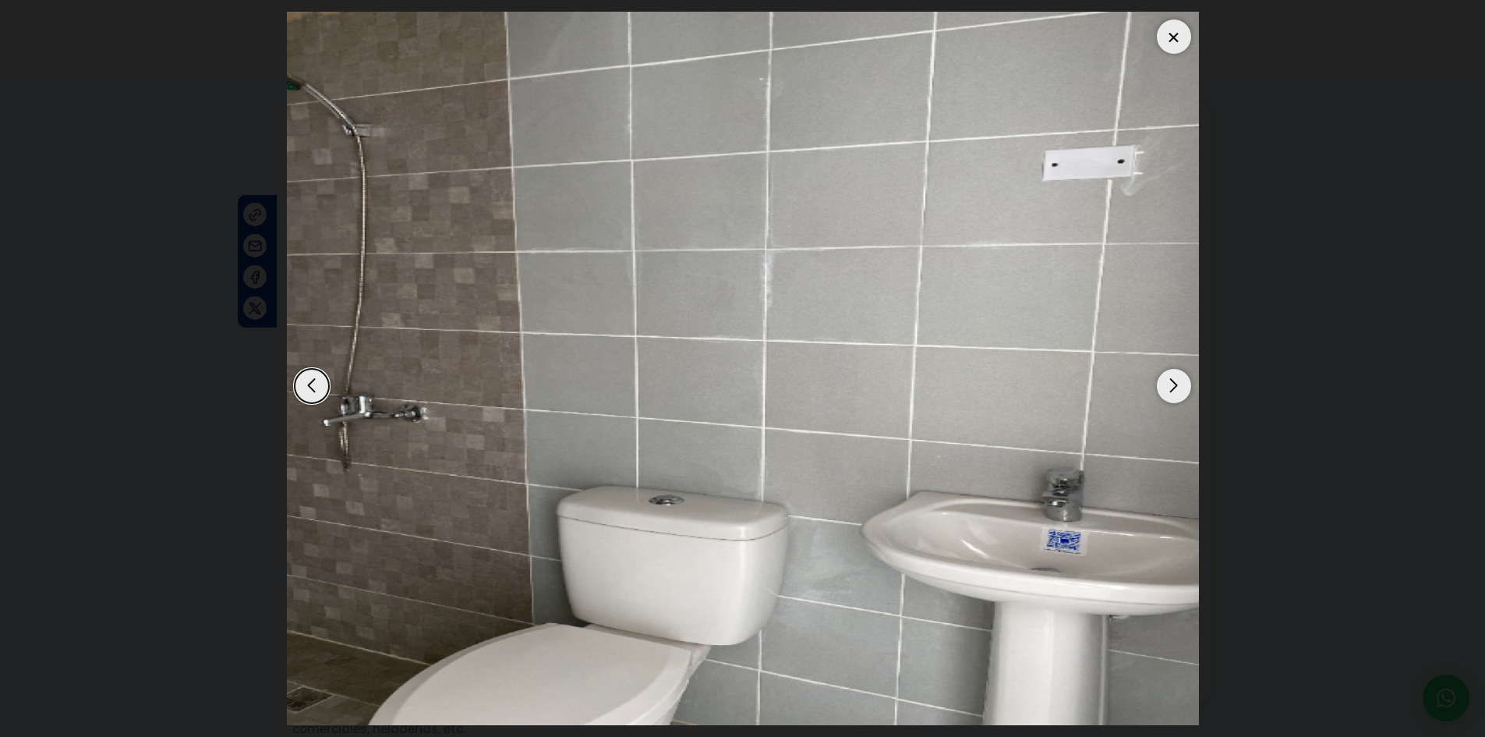
click at [309, 377] on div "Previous slide" at bounding box center [312, 386] width 34 height 34
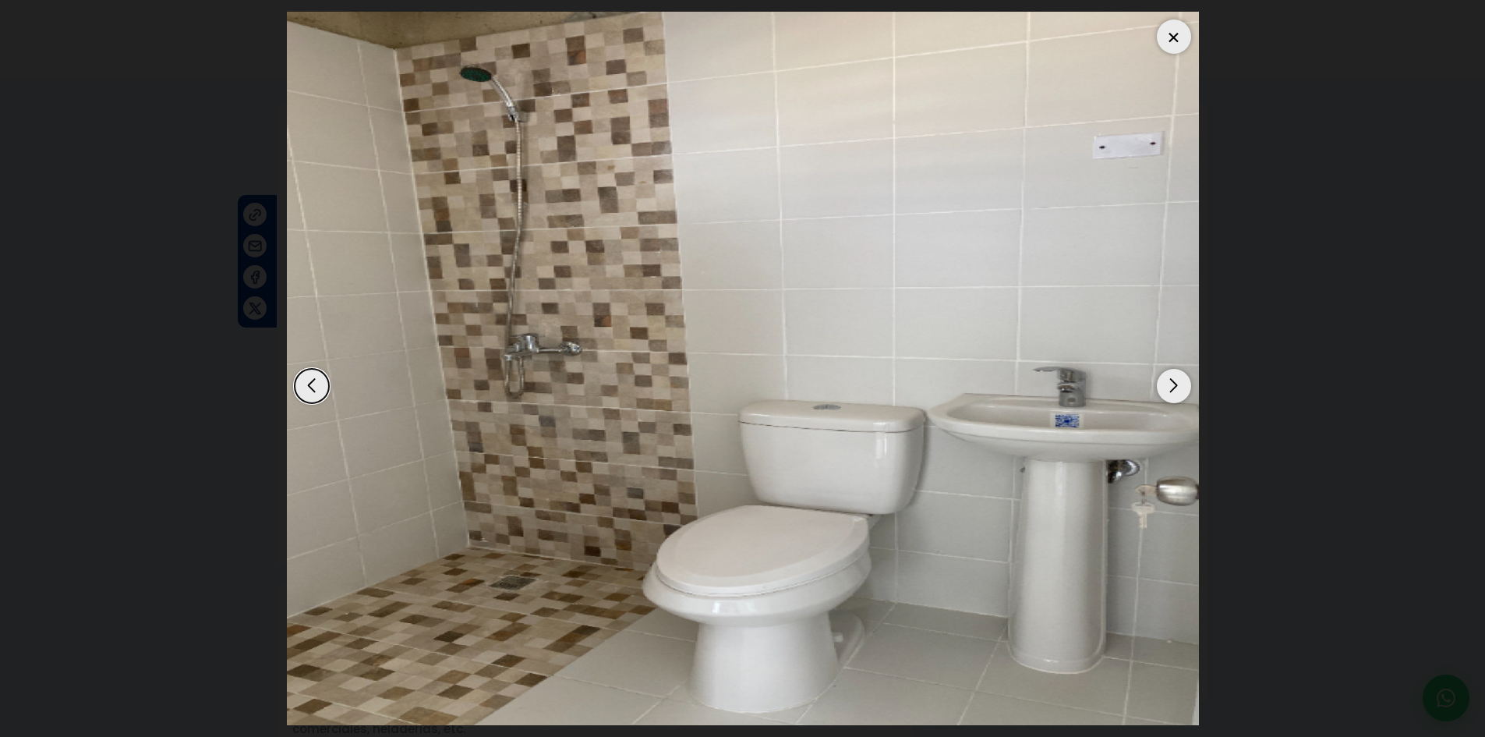
click at [1182, 391] on div "Next slide" at bounding box center [1174, 386] width 34 height 34
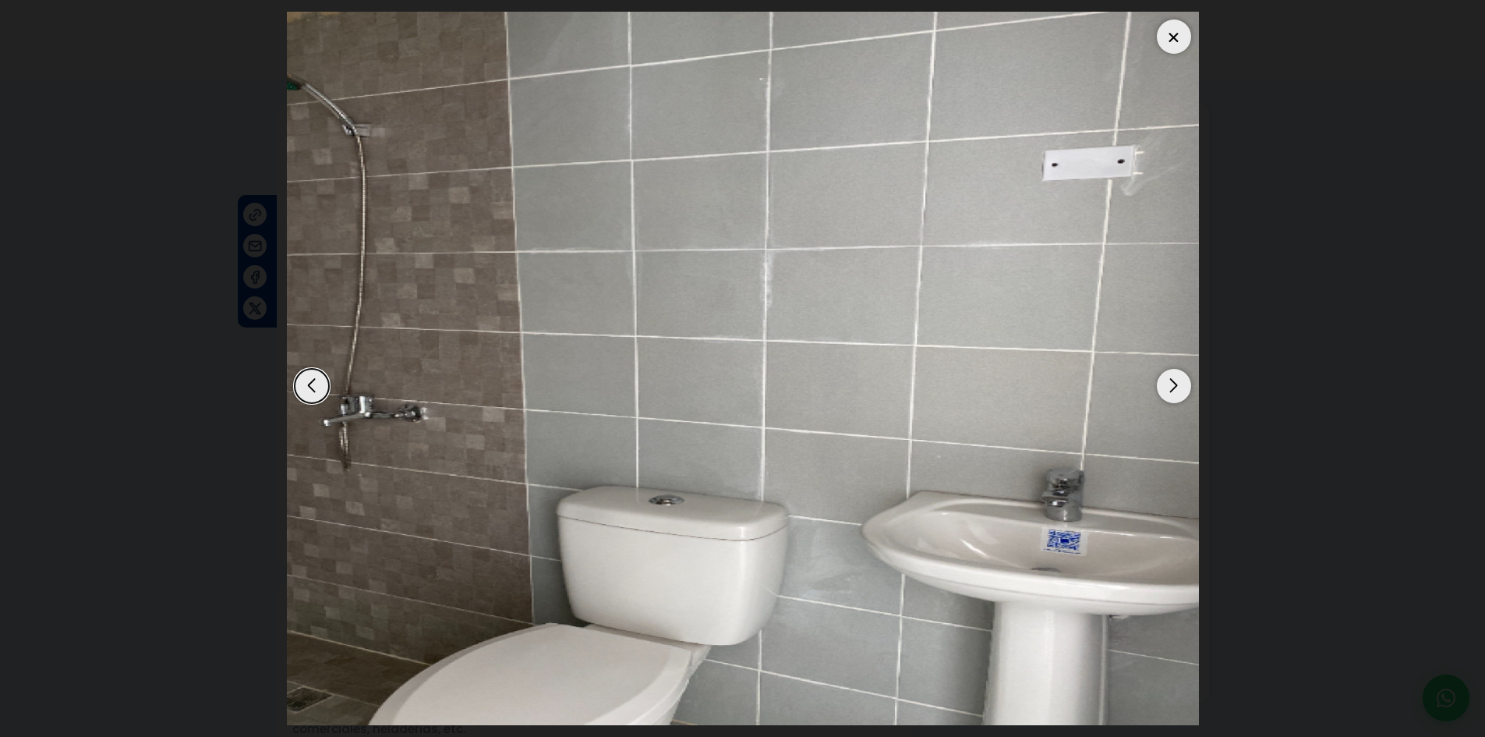
click at [1161, 36] on div at bounding box center [1174, 36] width 34 height 34
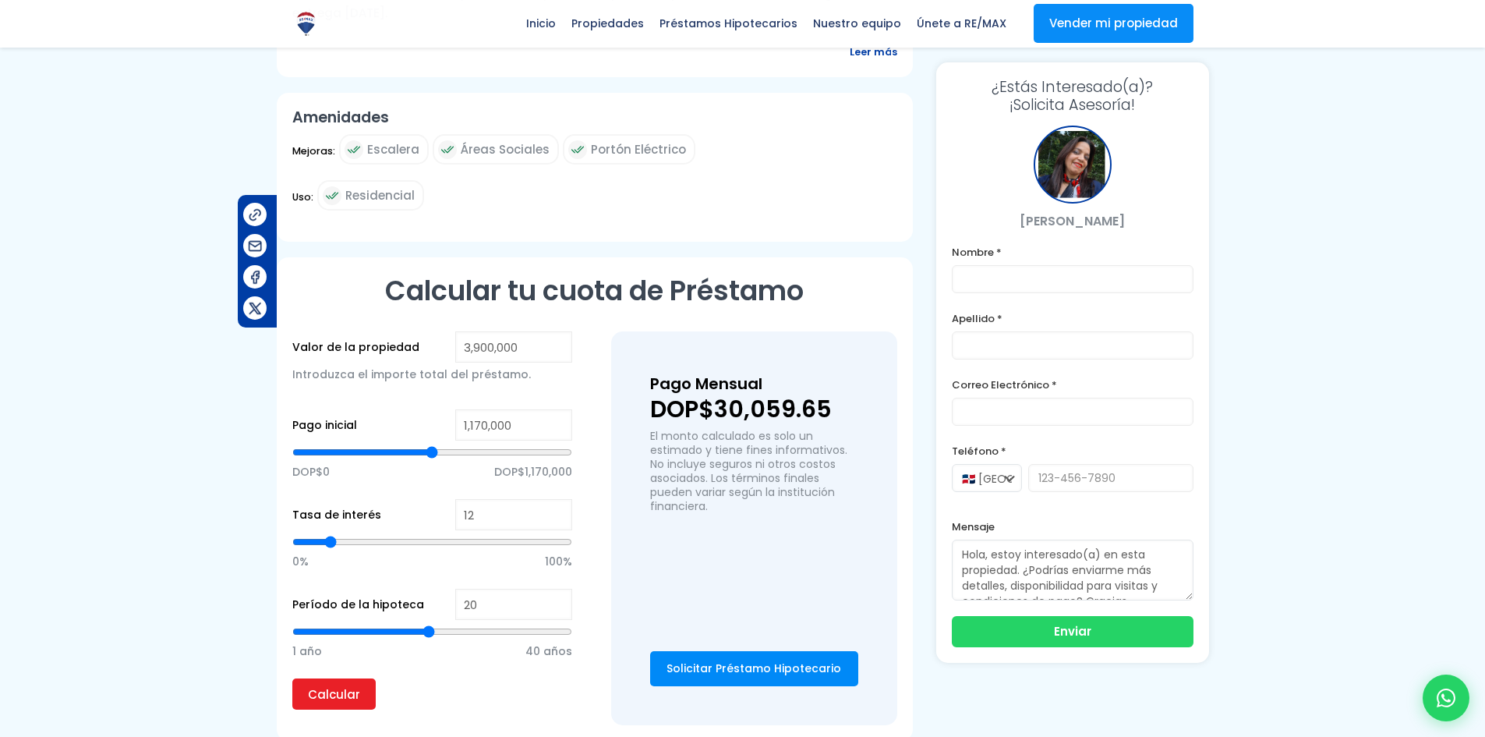
scroll to position [818, 0]
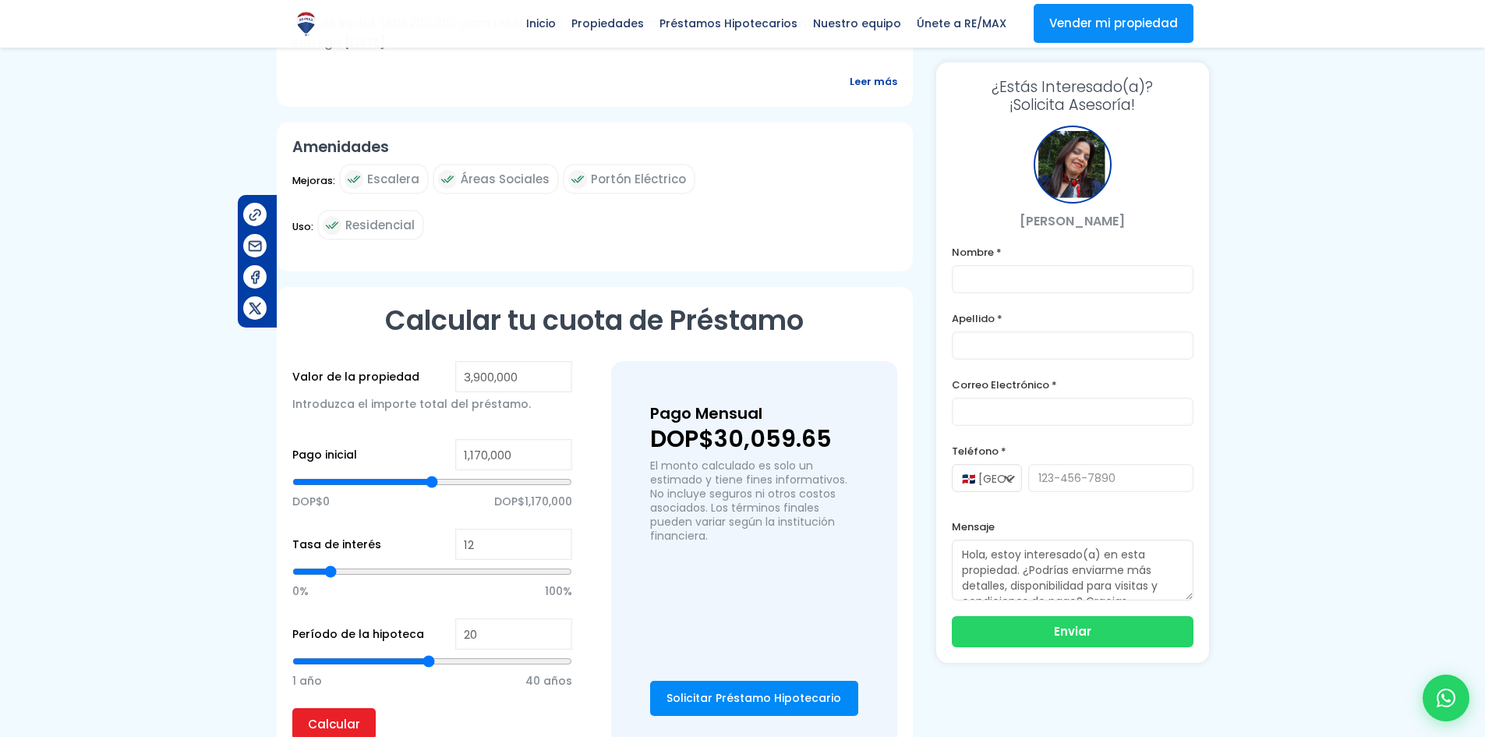
drag, startPoint x: 673, startPoint y: 362, endPoint x: 759, endPoint y: 401, distance: 94.2
click at [723, 400] on h3 "Pago Mensual" at bounding box center [754, 413] width 208 height 27
click at [759, 427] on p "DOP$30,059.65" at bounding box center [754, 438] width 208 height 23
click at [490, 618] on input "20" at bounding box center [513, 633] width 117 height 31
click at [518, 528] on input "12" at bounding box center [513, 543] width 117 height 31
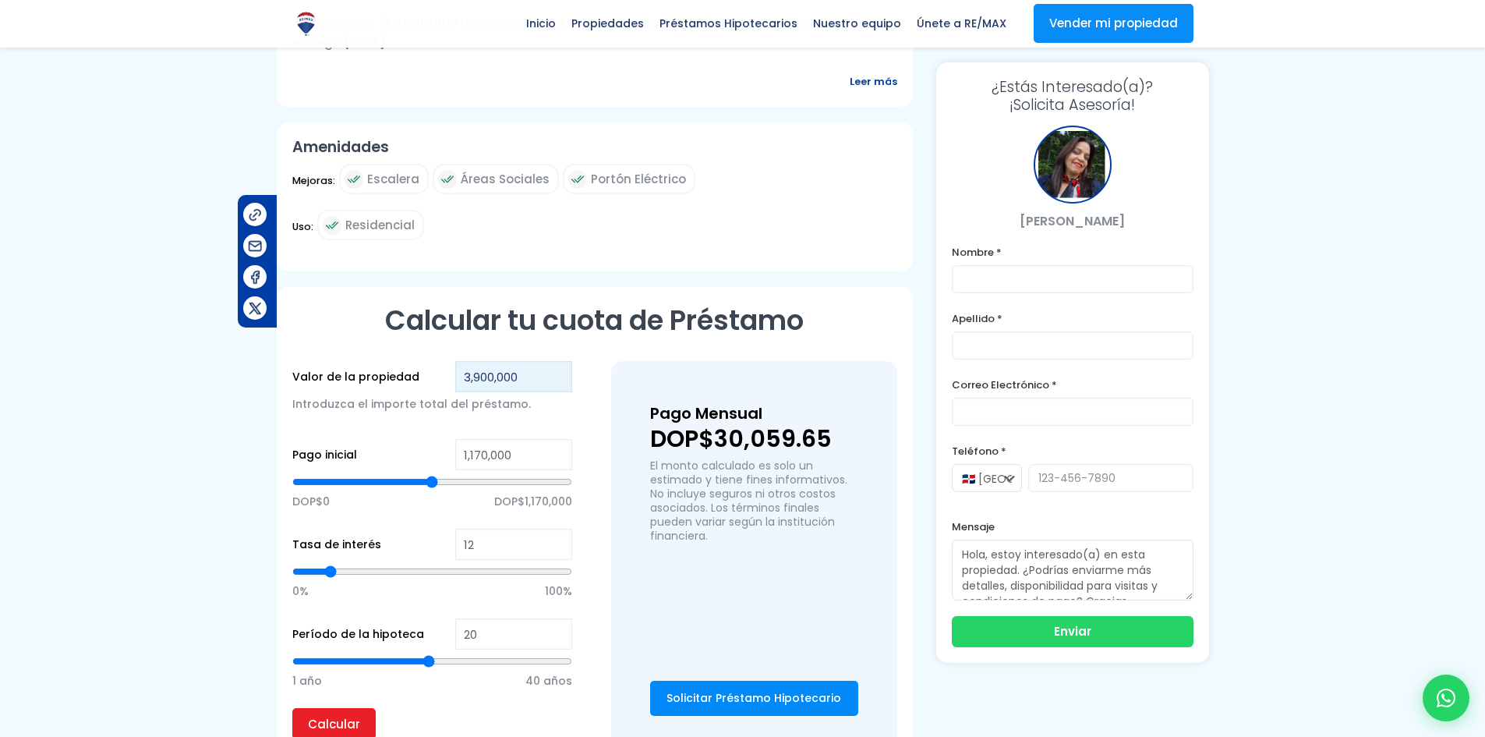
click at [509, 361] on input "3,900,000" at bounding box center [513, 376] width 117 height 31
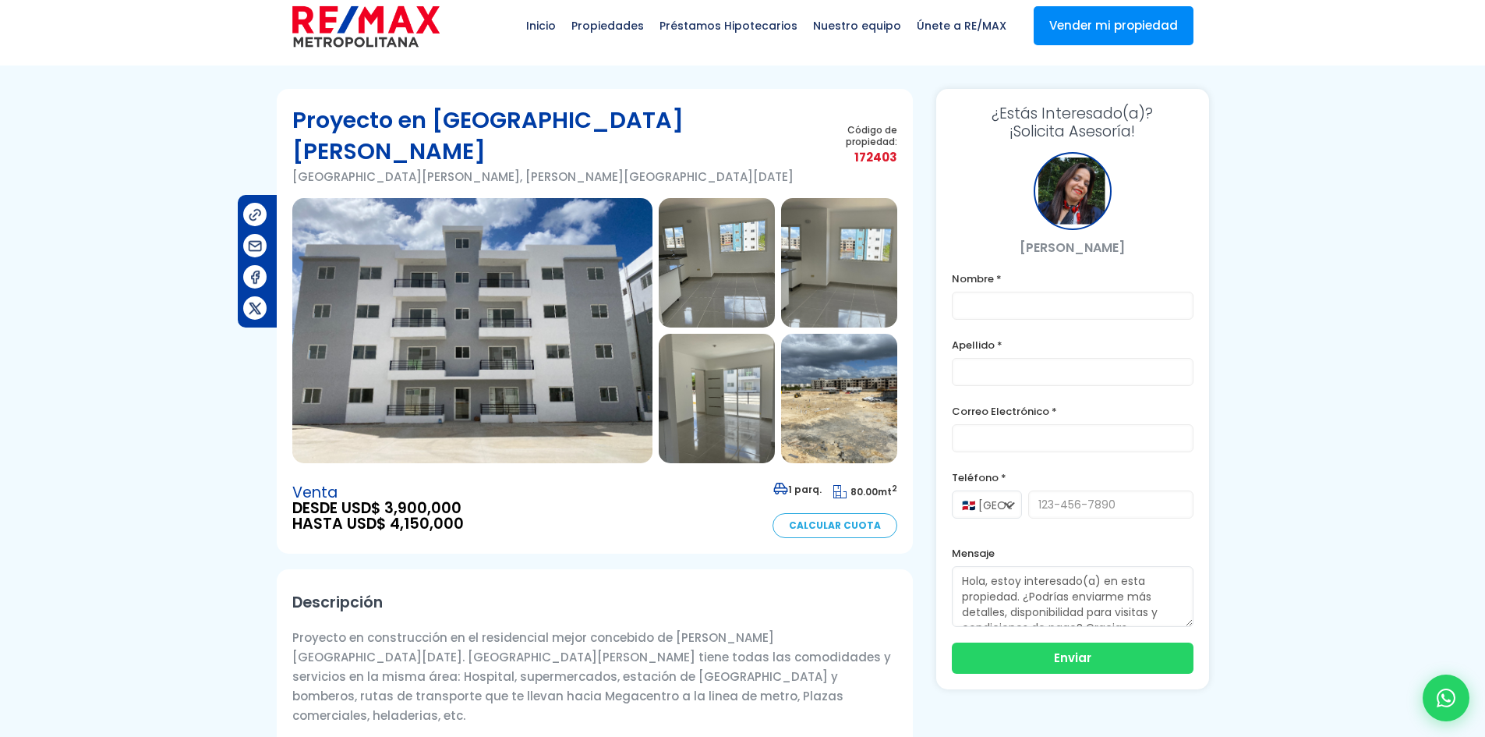
scroll to position [0, 0]
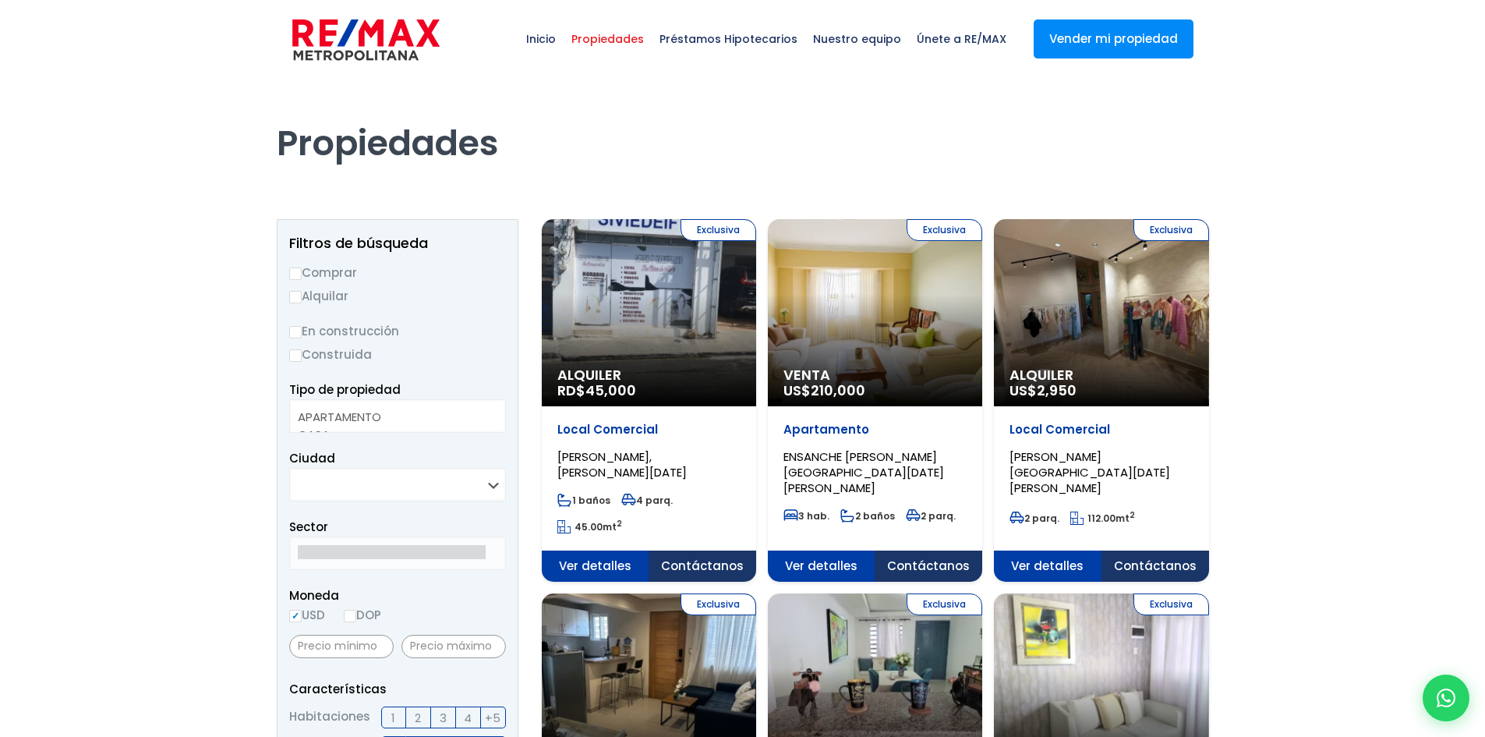
select select
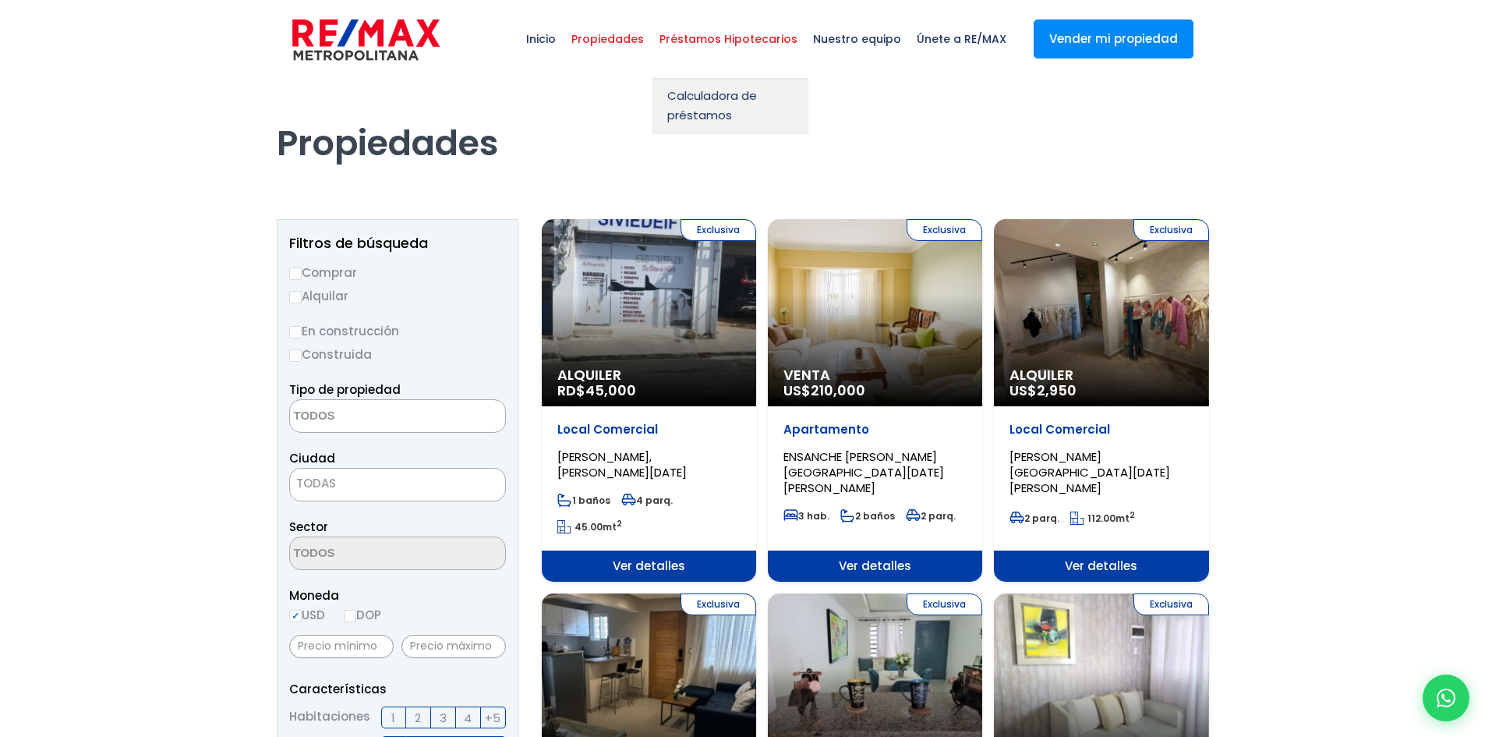
click at [734, 38] on span "Préstamos Hipotecarios" at bounding box center [729, 39] width 154 height 47
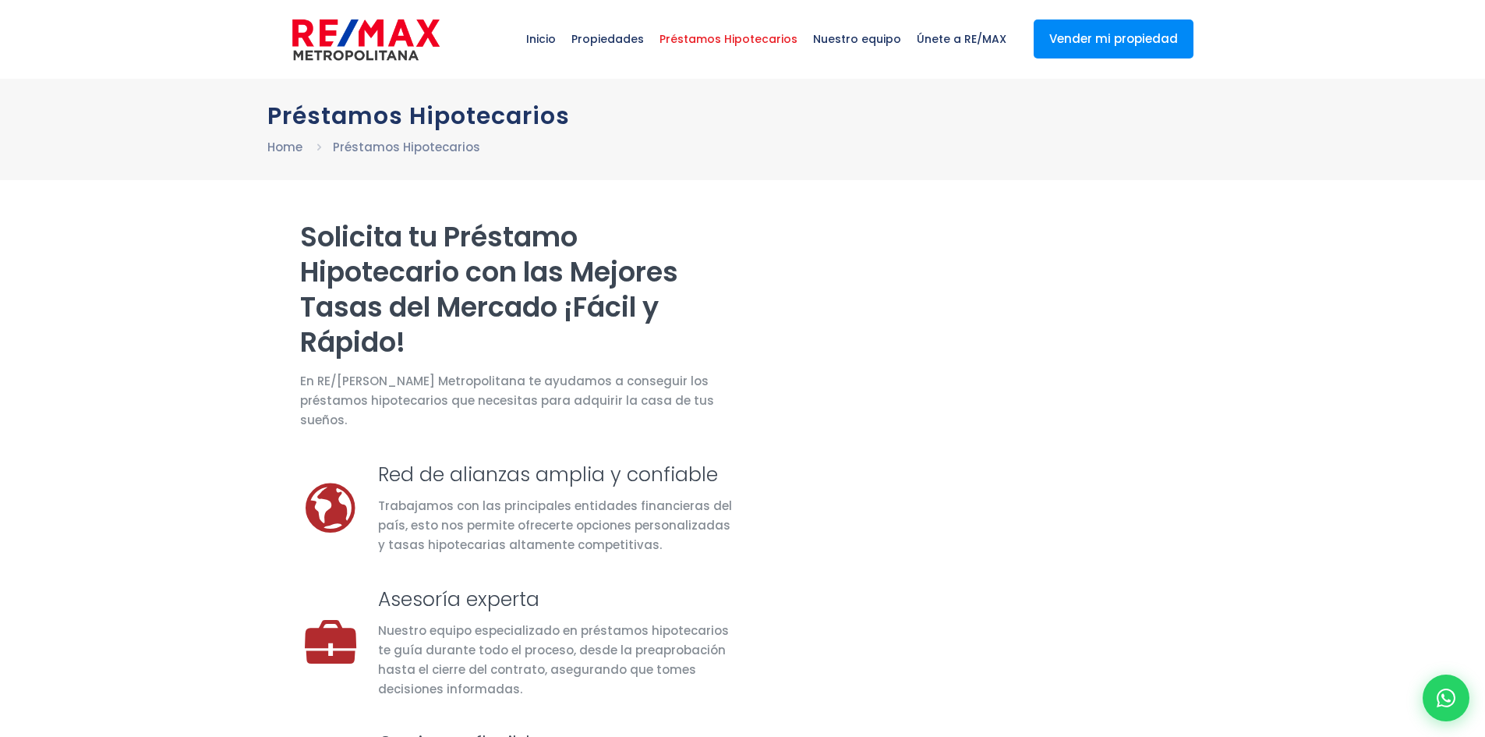
select select "DO"
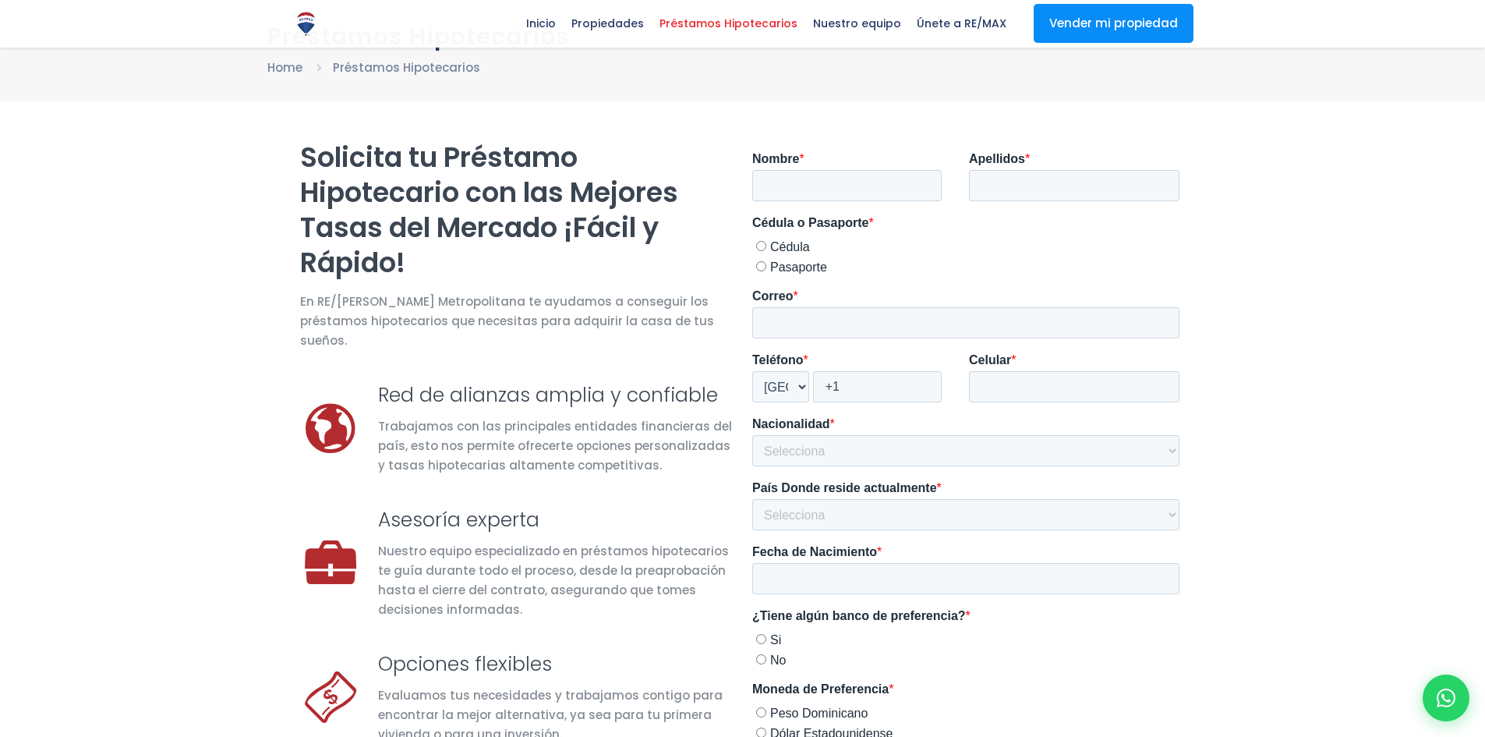
scroll to position [78, 0]
click at [788, 189] on input "Nombre *" at bounding box center [845, 186] width 189 height 31
click at [1046, 188] on input "Apellidos *" at bounding box center [1073, 186] width 210 height 31
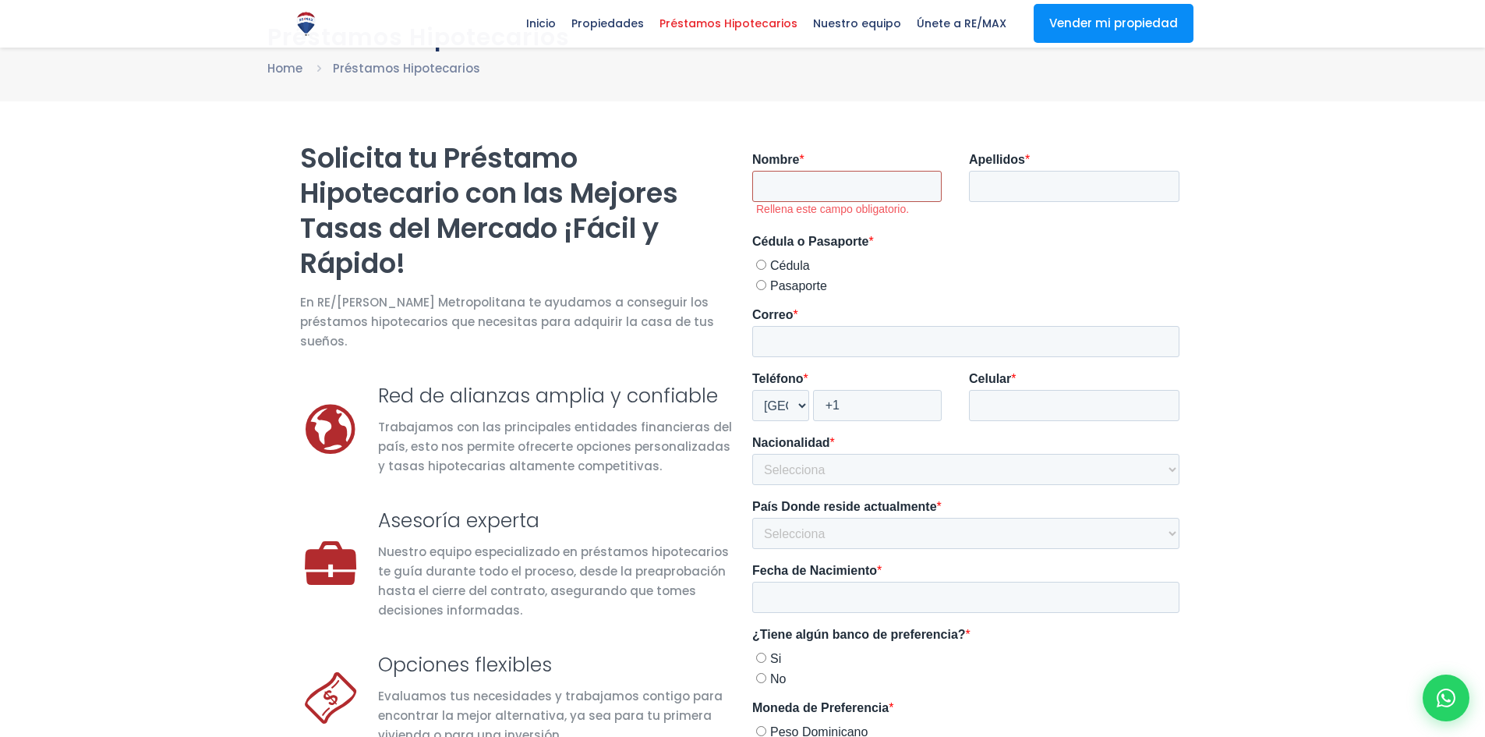
click at [842, 188] on input "Nombre *" at bounding box center [845, 186] width 189 height 31
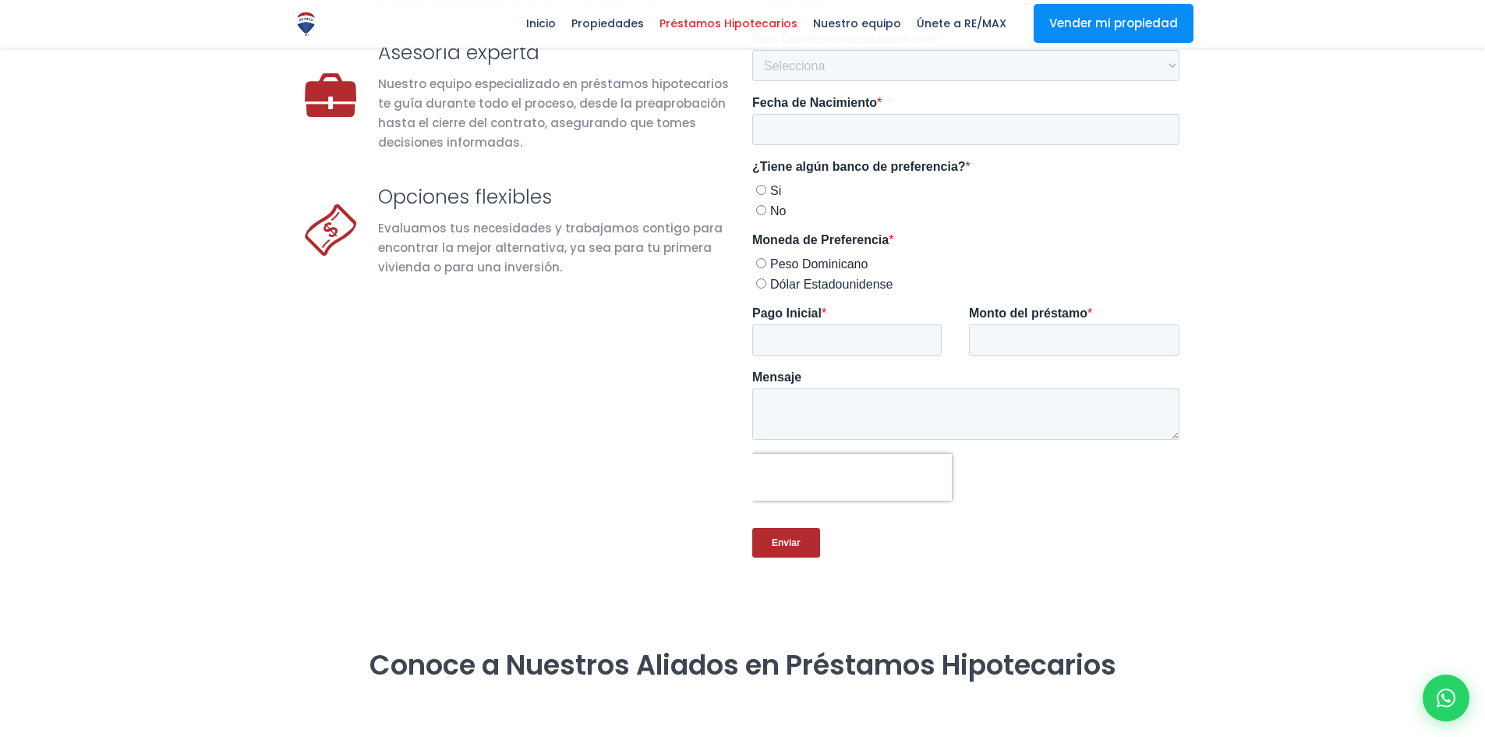
scroll to position [0, 0]
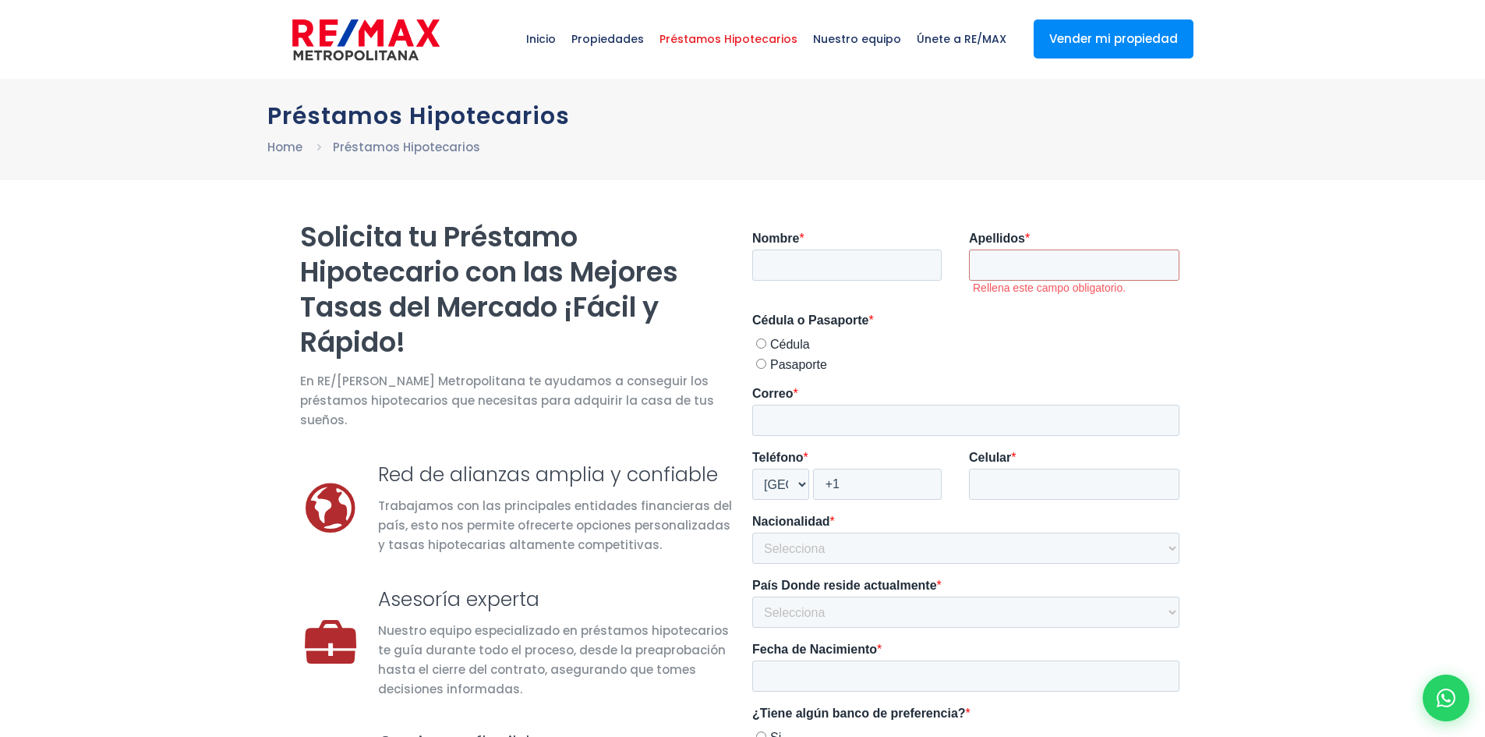
click at [375, 33] on img at bounding box center [365, 39] width 147 height 47
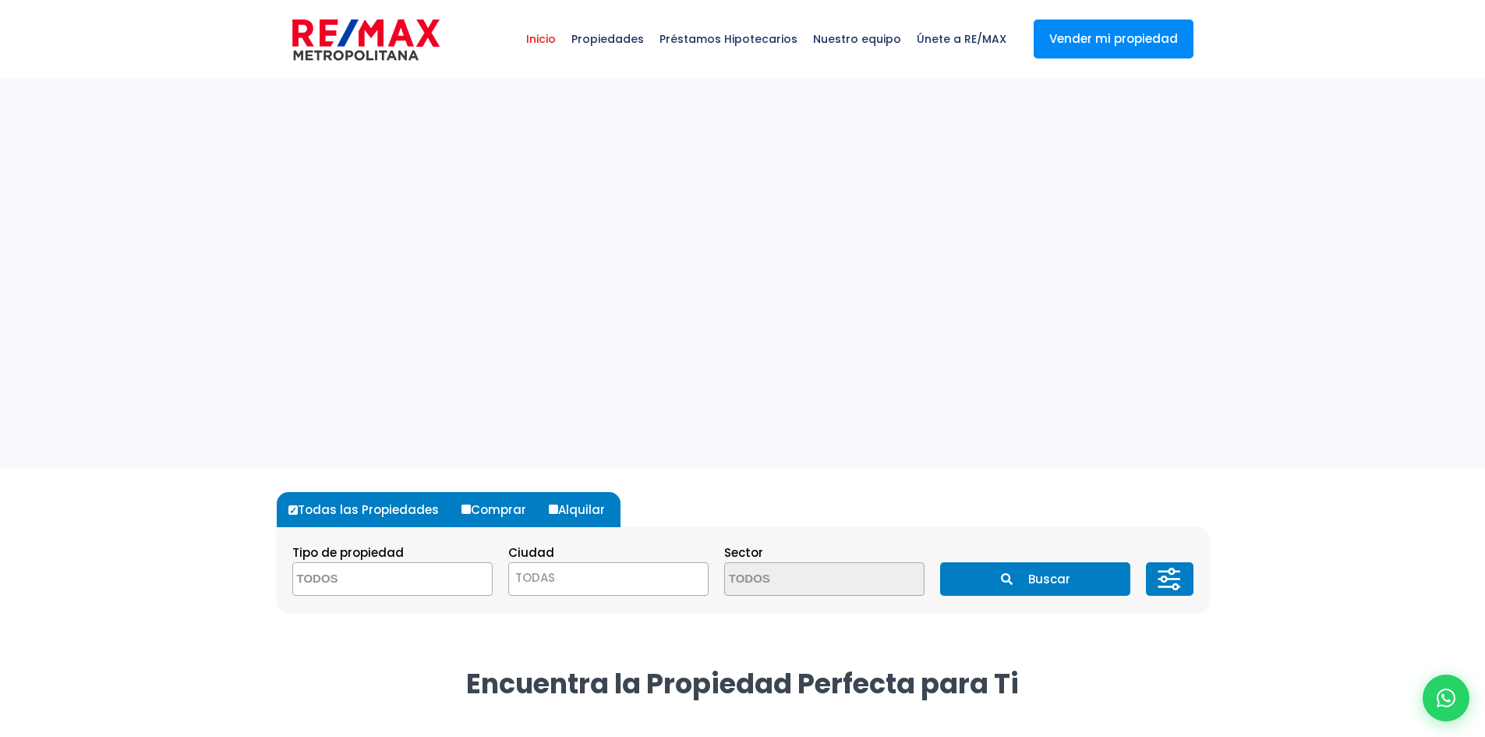
select select
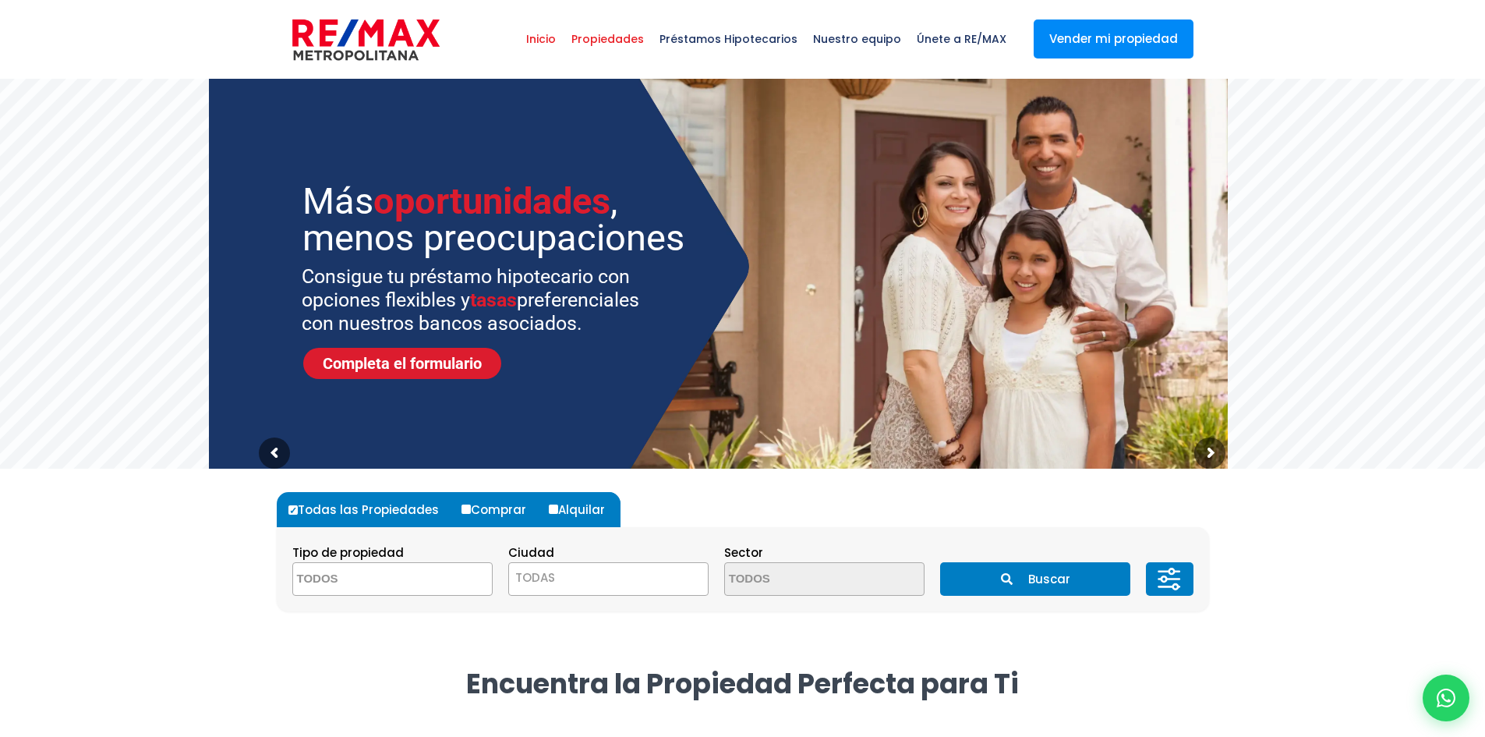
click at [628, 34] on span "Propiedades" at bounding box center [608, 39] width 88 height 47
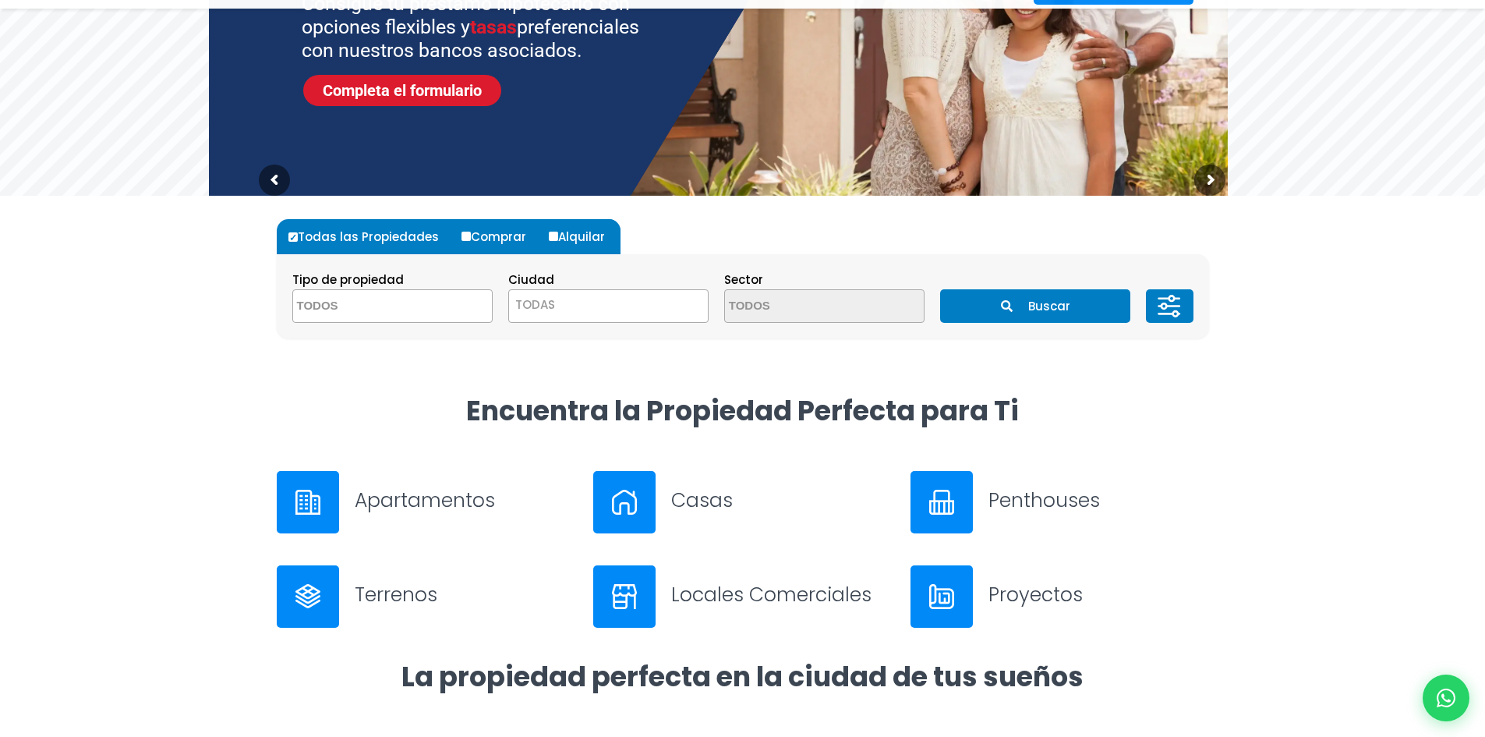
scroll to position [468, 0]
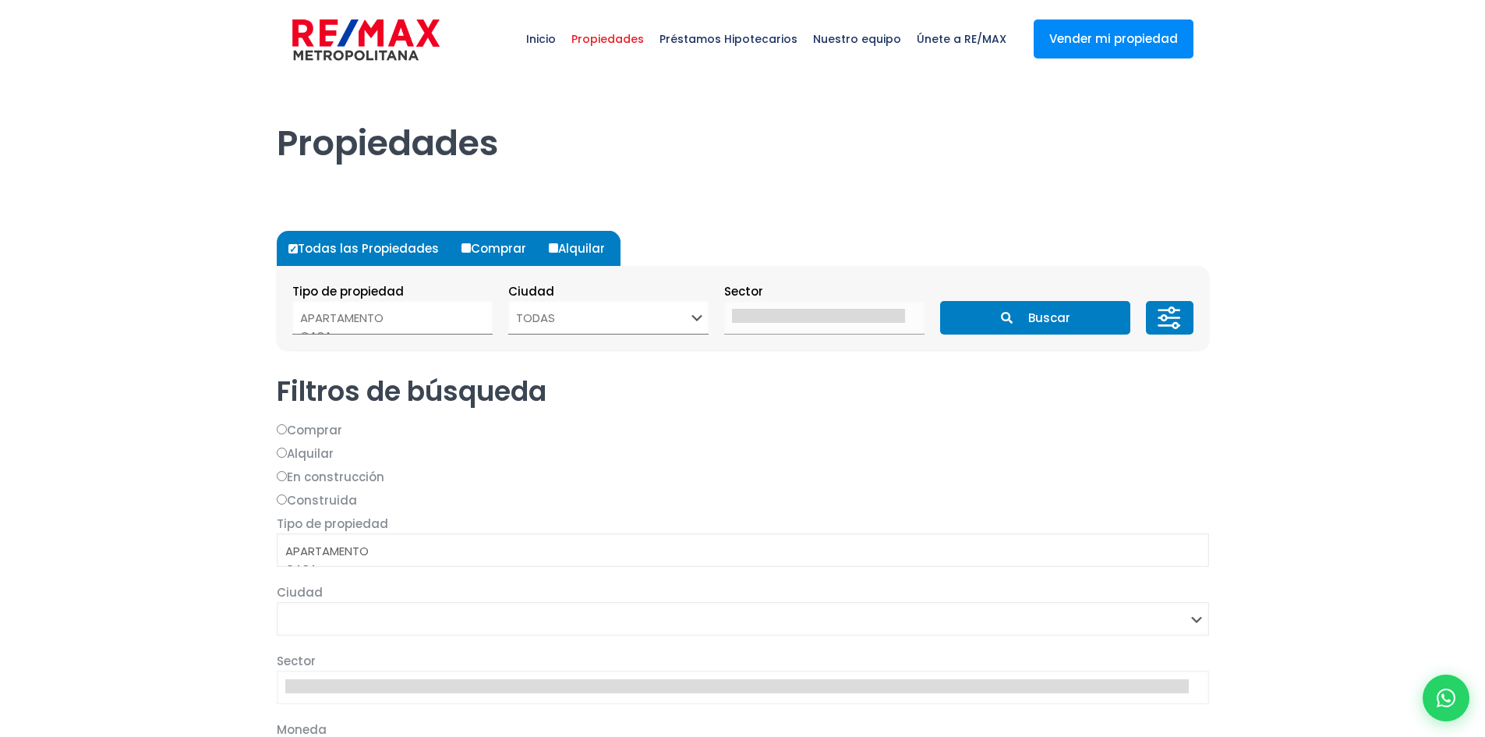
select select
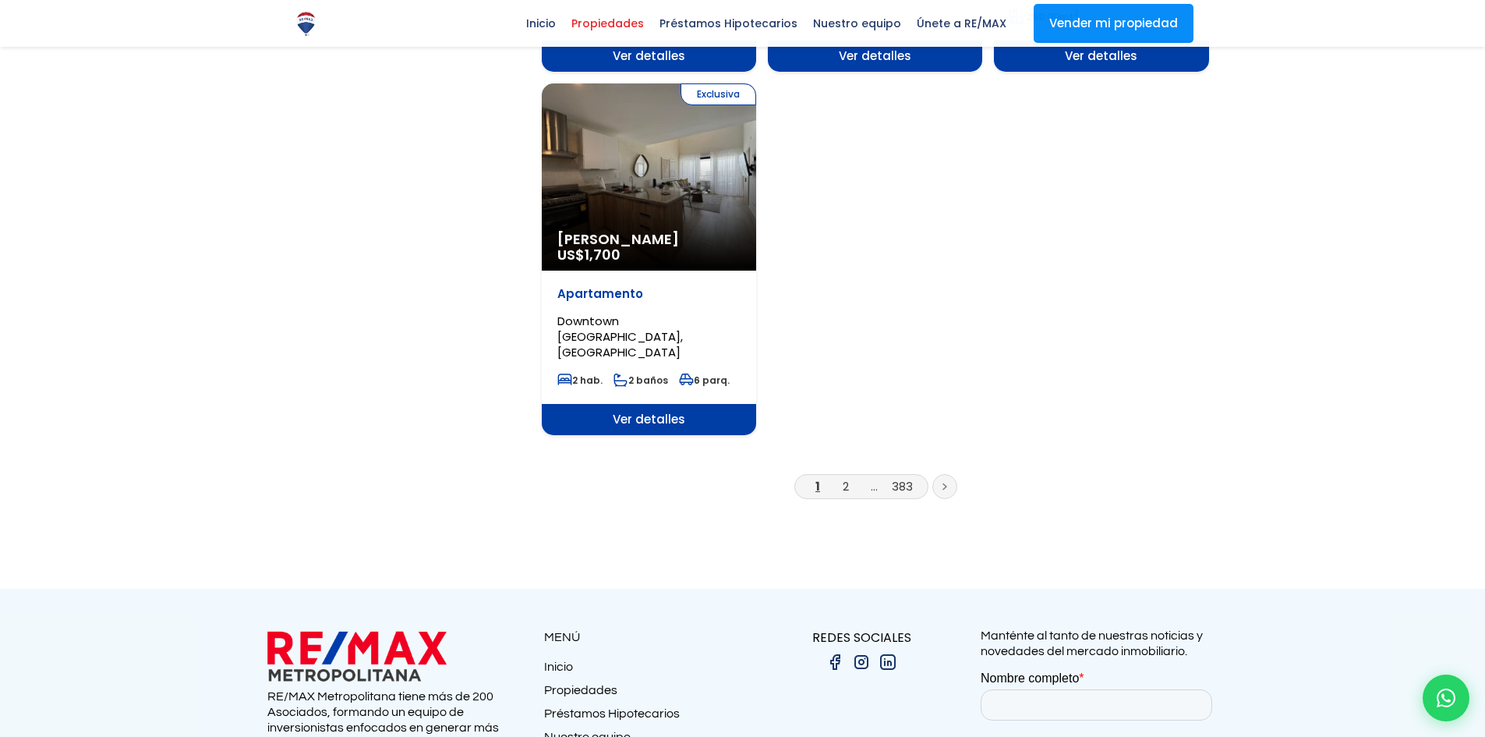
scroll to position [2027, 0]
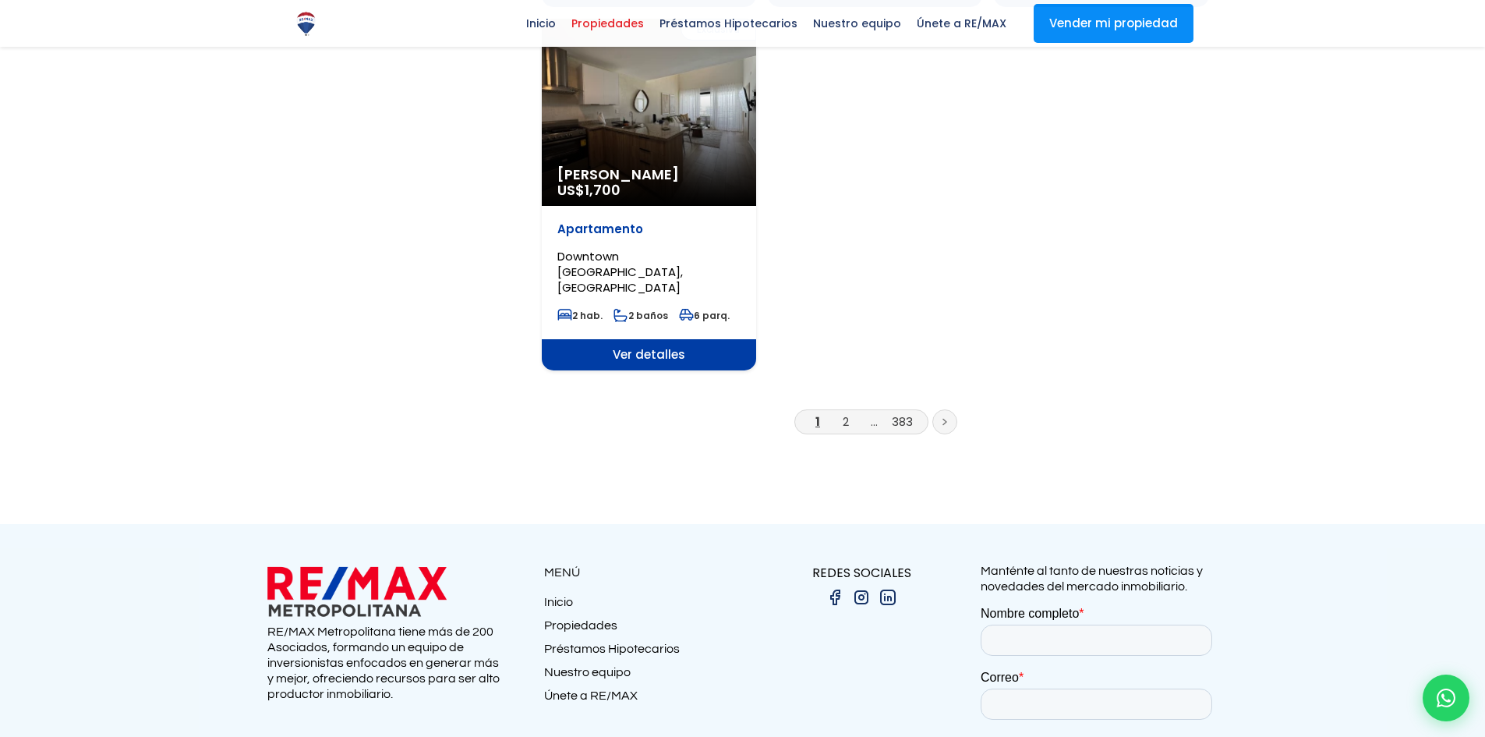
click at [560, 617] on link "Propiedades" at bounding box center [643, 628] width 199 height 23
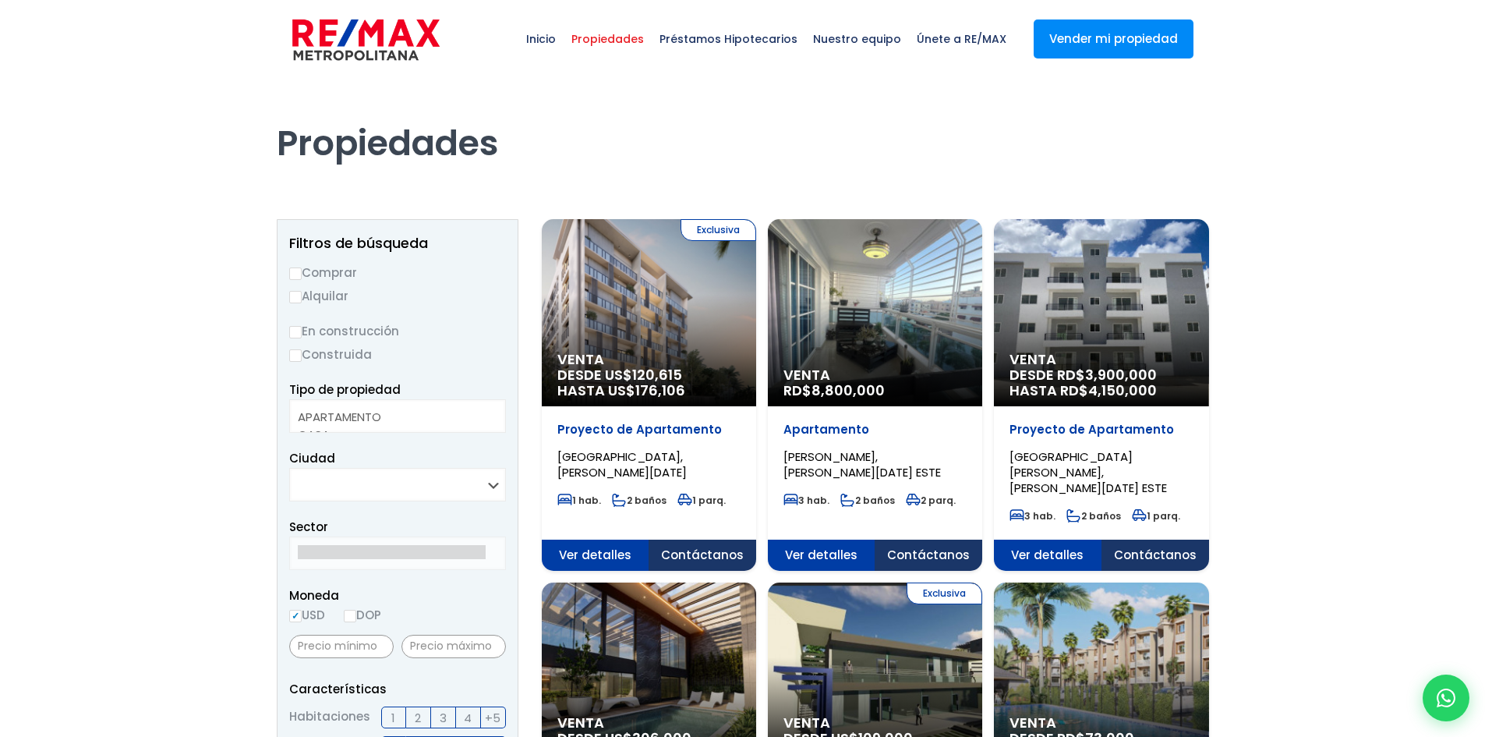
select select
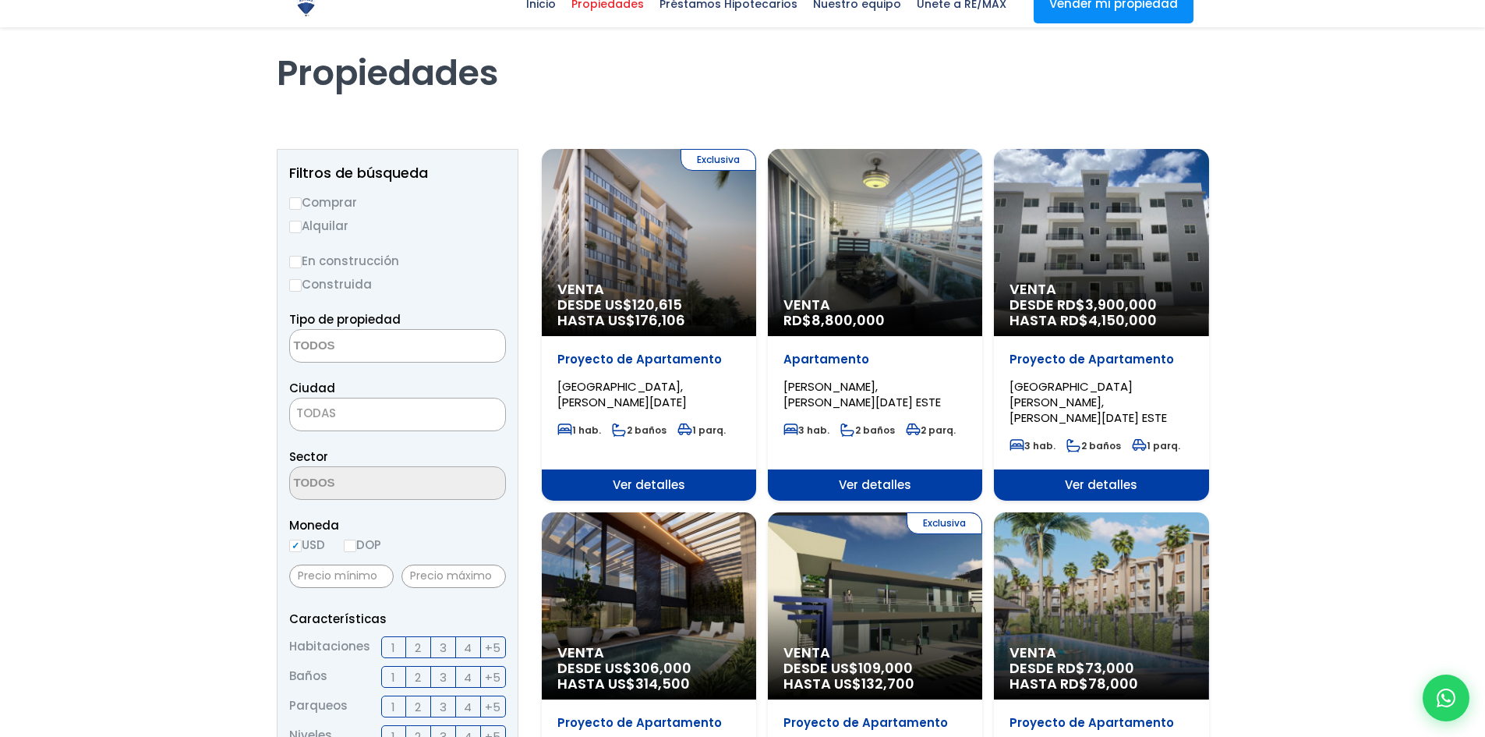
scroll to position [156, 0]
